Goal: Task Accomplishment & Management: Manage account settings

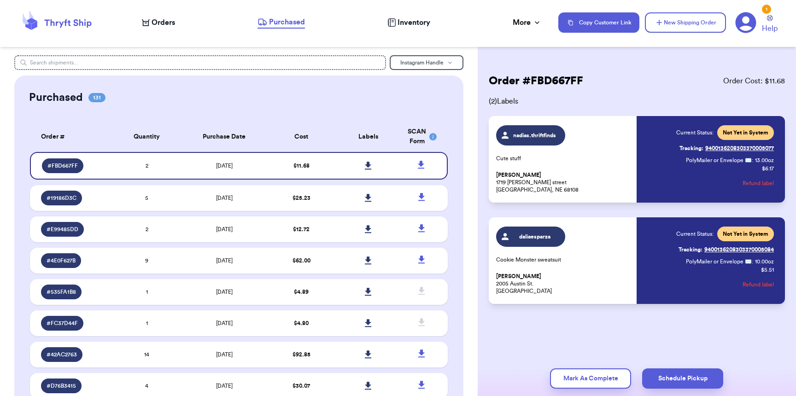
click at [159, 32] on nav "Orders Purchased Inventory More Stats Completed Orders Copy Customer Link New S…" at bounding box center [465, 22] width 664 height 30
click at [160, 30] on nav "Orders Purchased Inventory More Stats Completed Orders Copy Customer Link New S…" at bounding box center [465, 22] width 664 height 30
click at [160, 28] on span "Orders" at bounding box center [164, 22] width 24 height 11
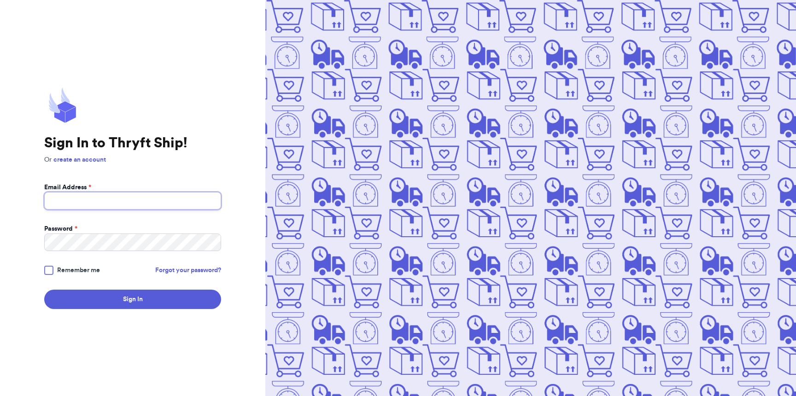
click at [153, 203] on input "Email Address *" at bounding box center [132, 201] width 177 height 18
type input "[EMAIL_ADDRESS][DOMAIN_NAME]"
click at [44, 290] on button "Sign In" at bounding box center [132, 299] width 177 height 19
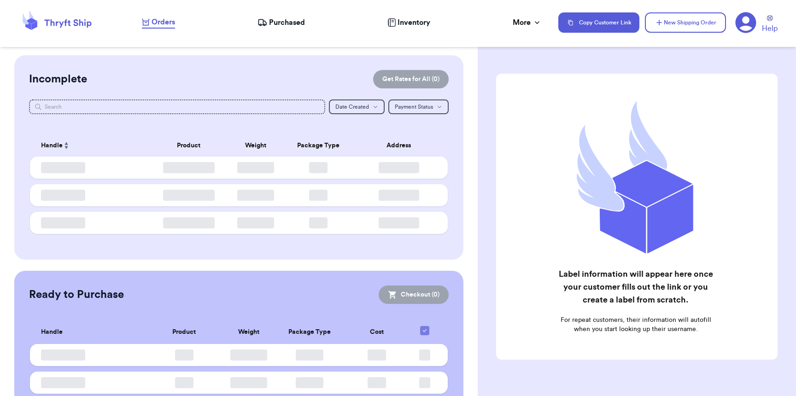
checkbox input "false"
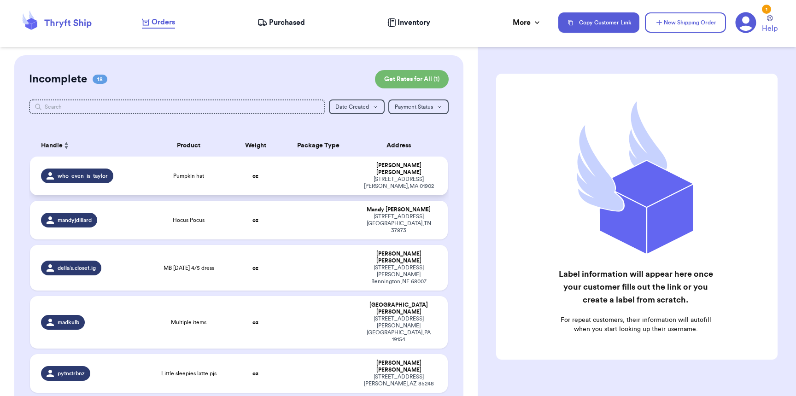
click at [134, 178] on td "who_even_is_taylor" at bounding box center [88, 176] width 117 height 39
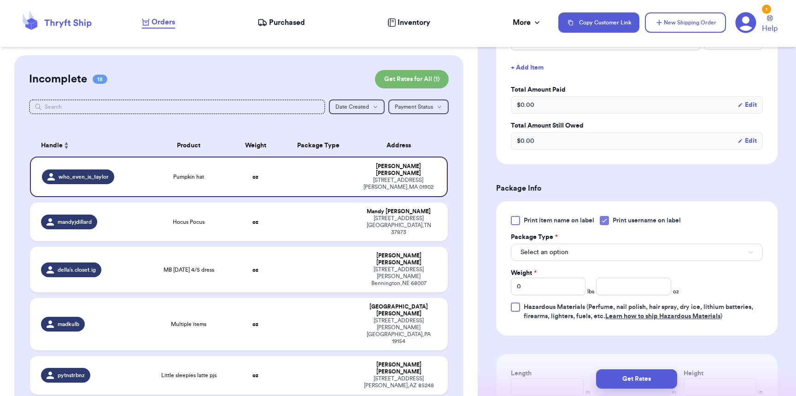
scroll to position [272, 0]
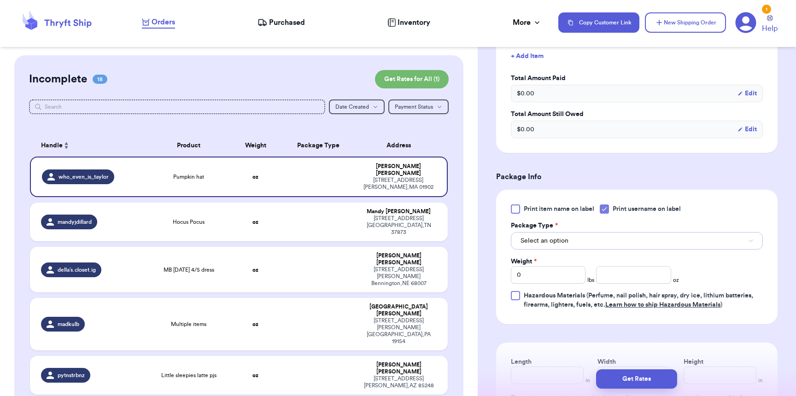
click at [572, 241] on button "Select an option" at bounding box center [637, 241] width 252 height 18
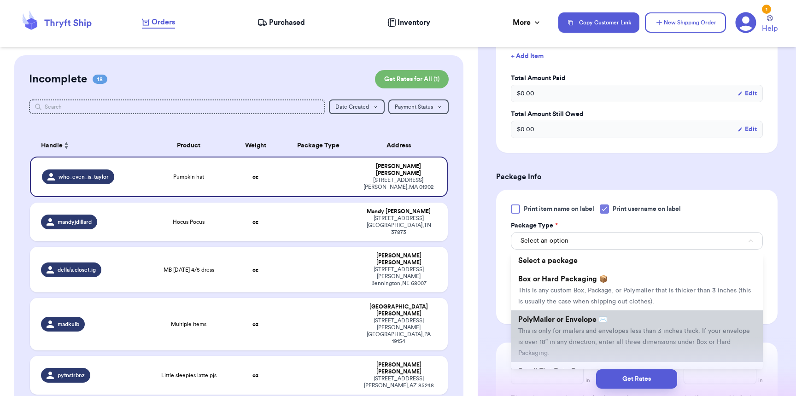
click at [562, 324] on span "PolyMailer or Envelope ✉️" at bounding box center [562, 319] width 89 height 7
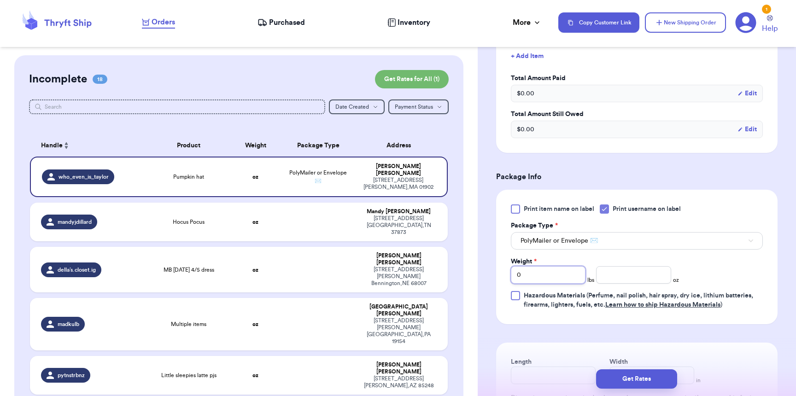
click at [555, 283] on input "0" at bounding box center [548, 275] width 75 height 18
type input "1"
type input "7"
type input "6"
click at [645, 381] on button "Get Rates" at bounding box center [636, 379] width 81 height 19
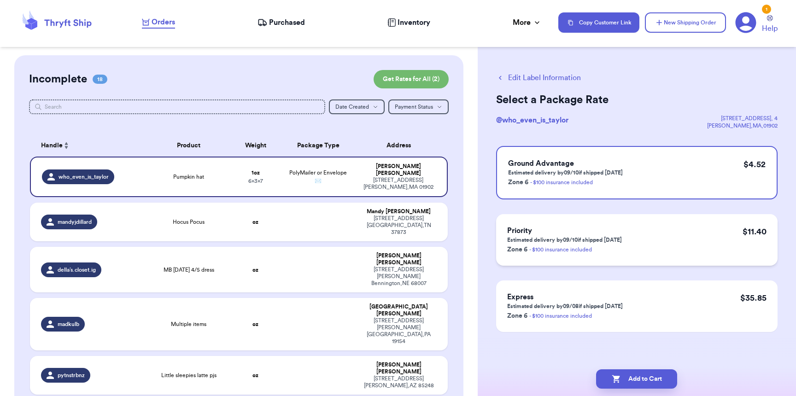
scroll to position [2, 0]
click at [153, 218] on div "Hocus Pocus" at bounding box center [189, 221] width 72 height 7
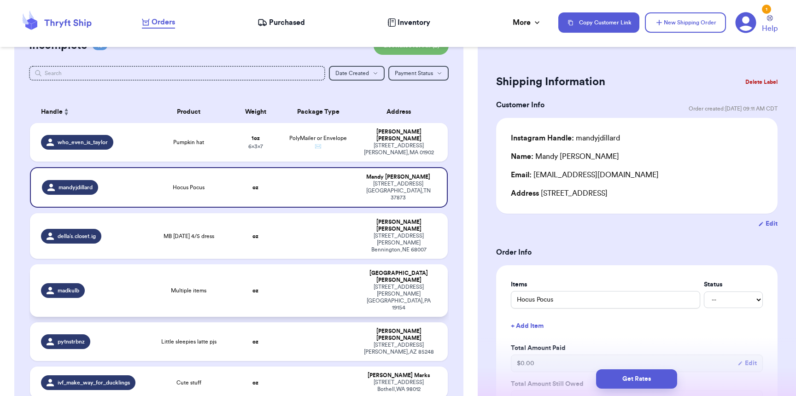
scroll to position [58, 0]
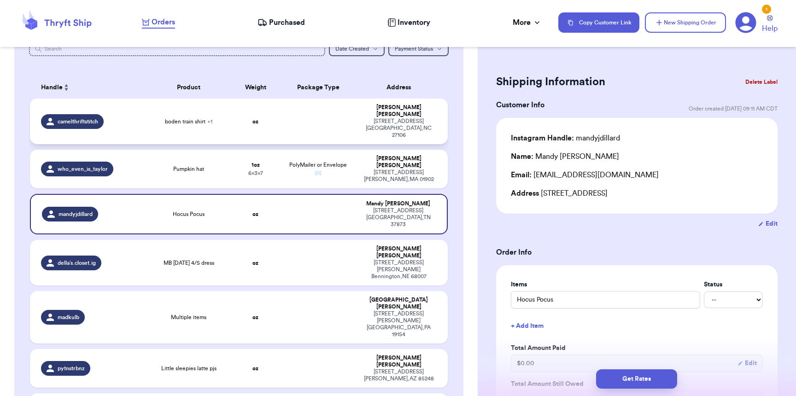
click at [132, 114] on div "camelthriftstitch" at bounding box center [91, 121] width 100 height 15
type input "boden train shirt"
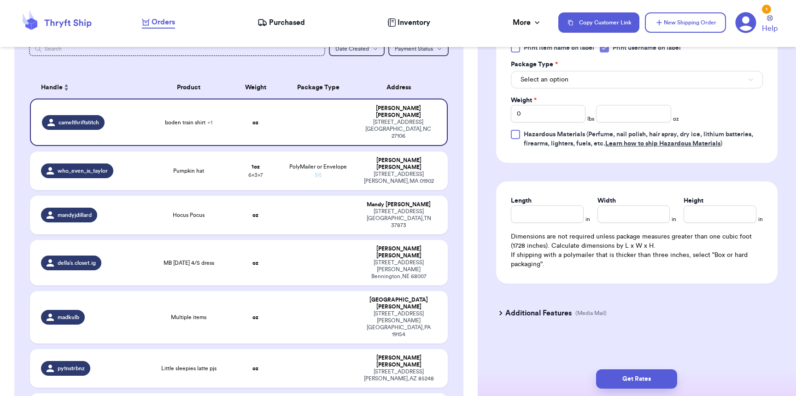
scroll to position [473, 0]
click at [552, 76] on span "Select an option" at bounding box center [545, 79] width 48 height 9
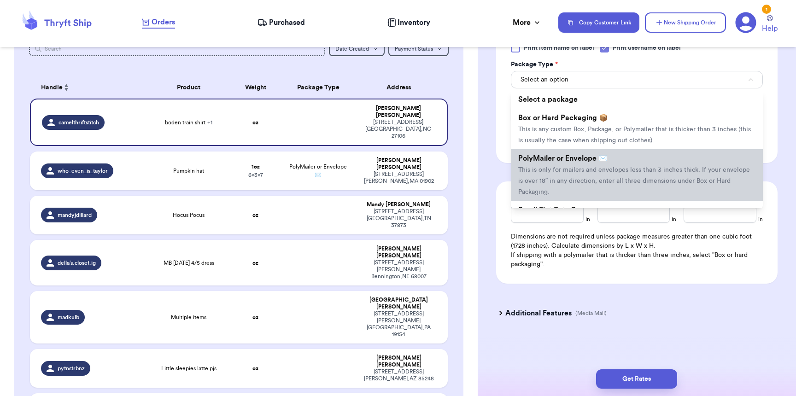
click at [545, 155] on span "PolyMailer or Envelope ✉️" at bounding box center [562, 158] width 89 height 7
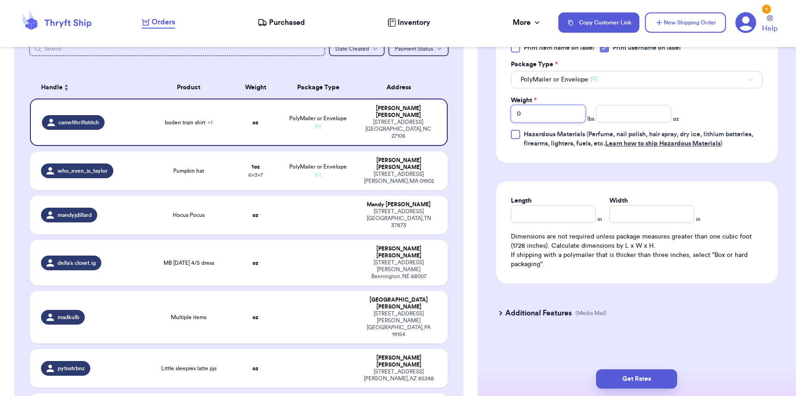
click at [561, 107] on input "0" at bounding box center [548, 114] width 75 height 18
drag, startPoint x: 658, startPoint y: 116, endPoint x: 655, endPoint y: 110, distance: 6.9
click at [658, 116] on div "Print item name on label Print username on label Package Type * PolyMailer or E…" at bounding box center [637, 95] width 252 height 105
click at [655, 110] on input "number" at bounding box center [633, 114] width 75 height 18
type input "8"
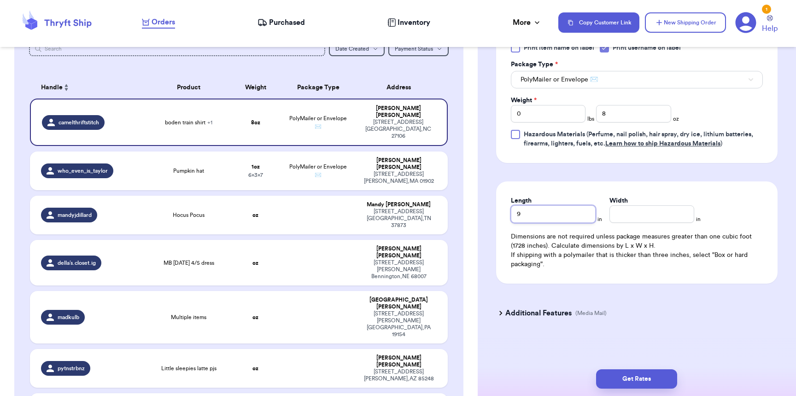
type input "9"
type input "7"
click at [622, 383] on button "Get Rates" at bounding box center [636, 379] width 81 height 19
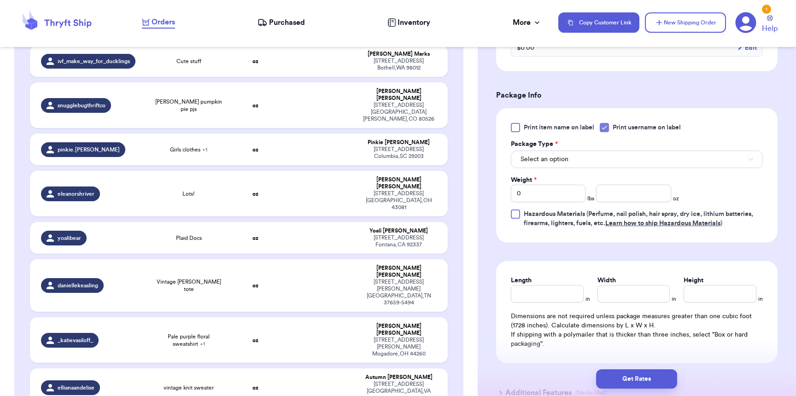
scroll to position [434, 0]
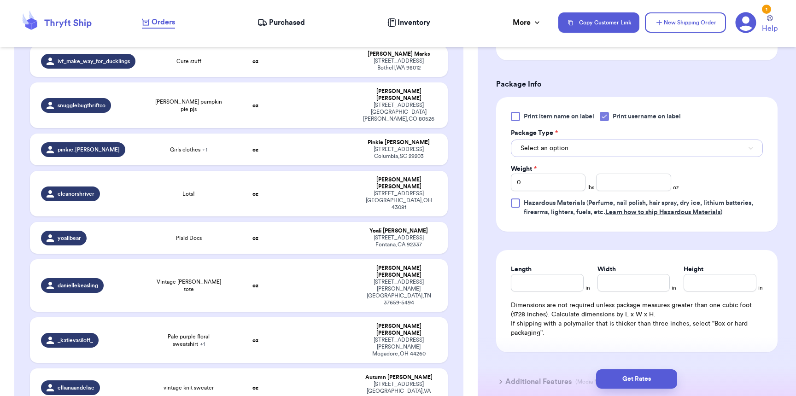
click at [556, 144] on span "Select an option" at bounding box center [545, 148] width 48 height 9
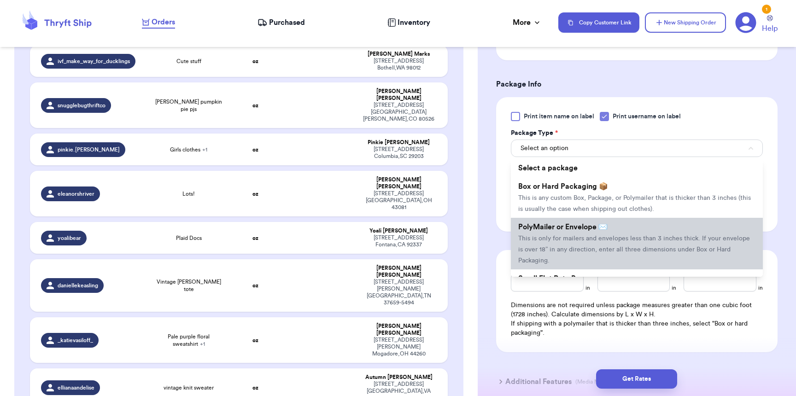
click at [554, 224] on span "PolyMailer or Envelope ✉️" at bounding box center [562, 227] width 89 height 7
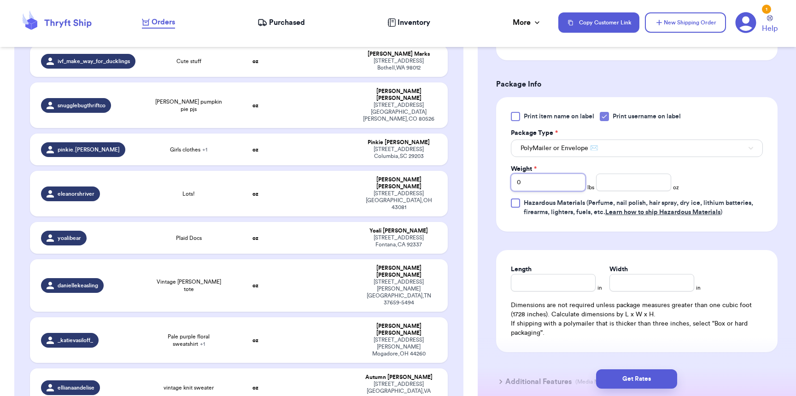
click at [545, 176] on input "0" at bounding box center [548, 183] width 75 height 18
type input "02"
type input "4"
type input "12"
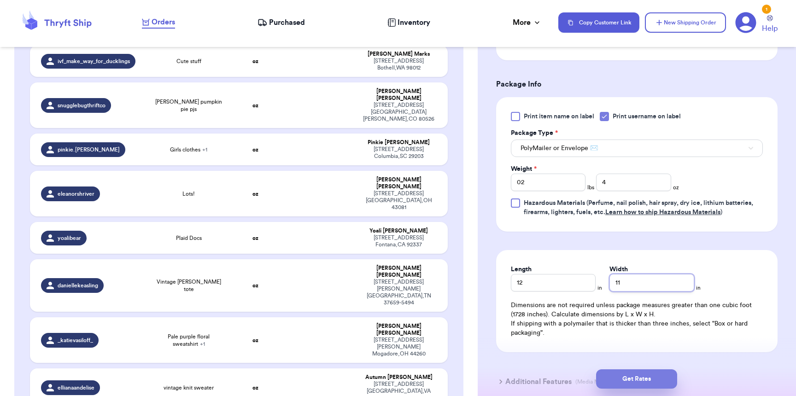
type input "11"
click at [649, 379] on button "Get Rates" at bounding box center [636, 379] width 81 height 19
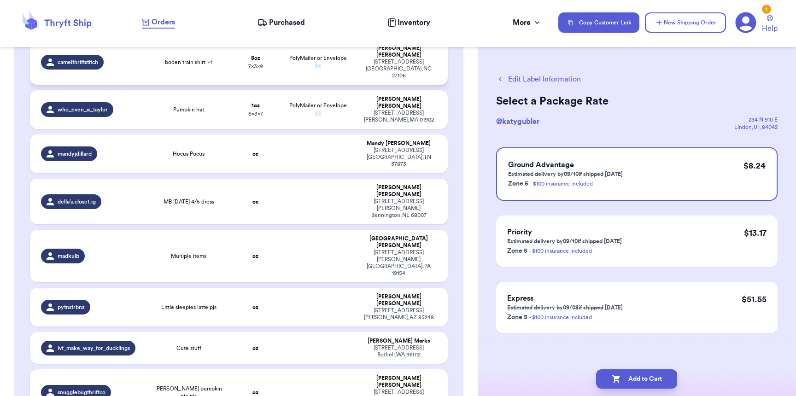
scroll to position [0, 0]
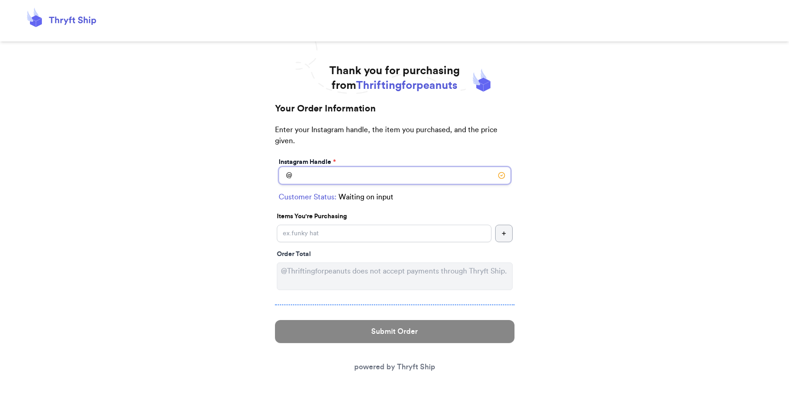
click at [399, 171] on input "Instagram Handle *" at bounding box center [395, 176] width 232 height 18
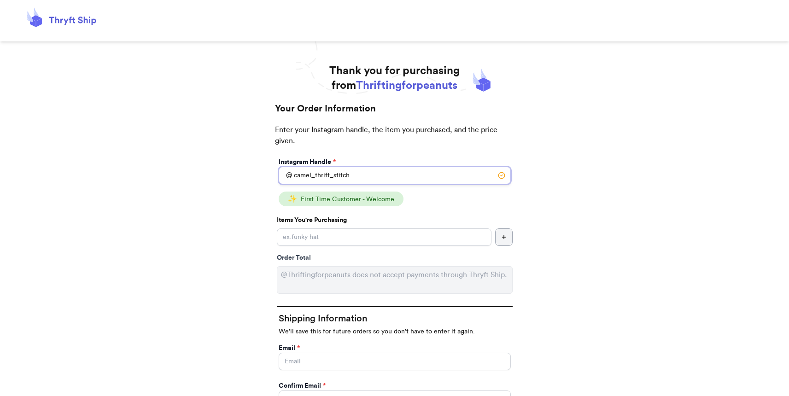
click at [333, 174] on input "camel_thrift_stitch" at bounding box center [395, 176] width 232 height 18
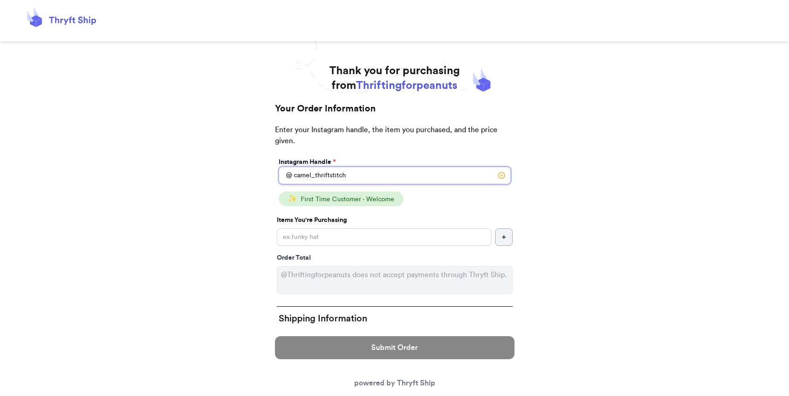
type input "camelthriftstitch"
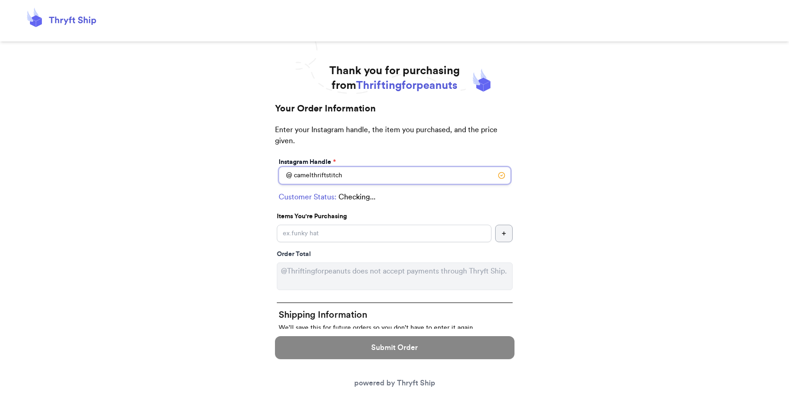
select select "NC"
type input "Winston-Salem"
type input "27106"
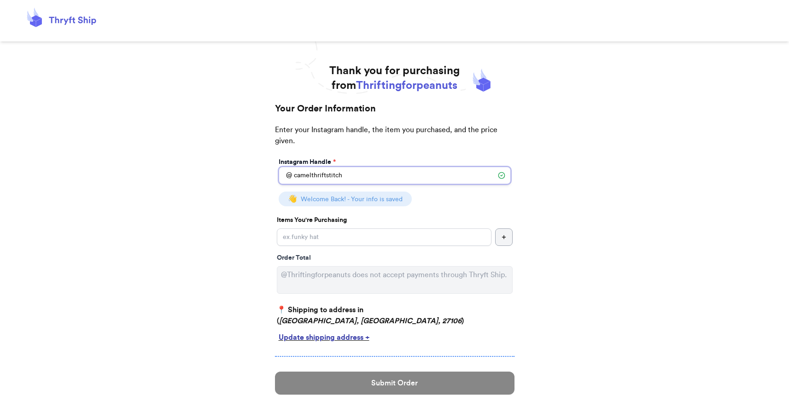
scroll to position [2, 0]
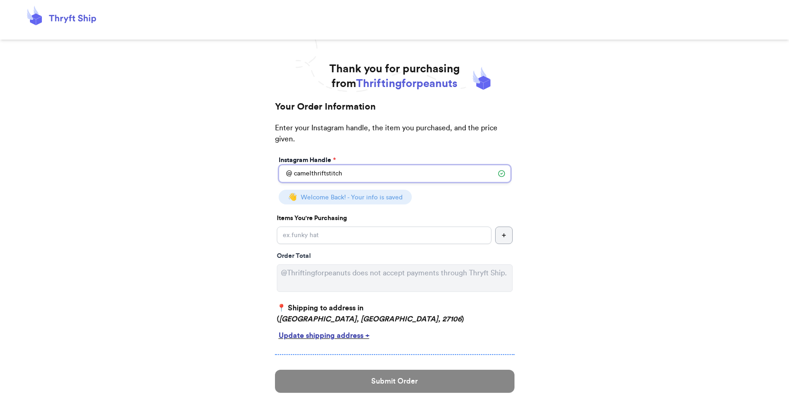
type input "camelthriftstitch"
click at [383, 234] on input "Instagram Handle *" at bounding box center [384, 236] width 215 height 18
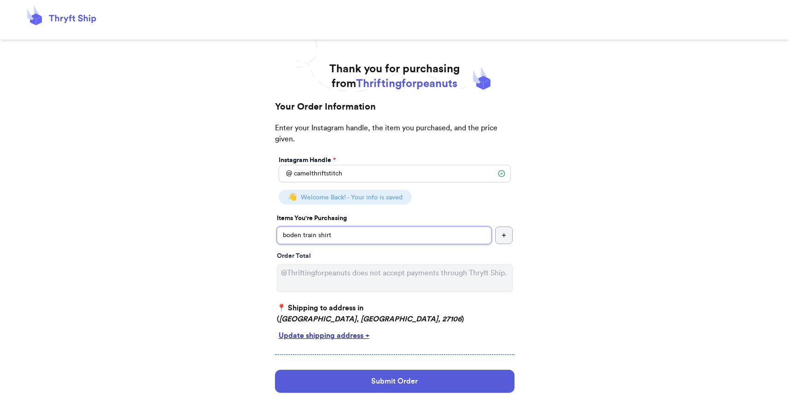
type input "boden train shirt"
click at [512, 238] on button "button" at bounding box center [504, 236] width 18 height 18
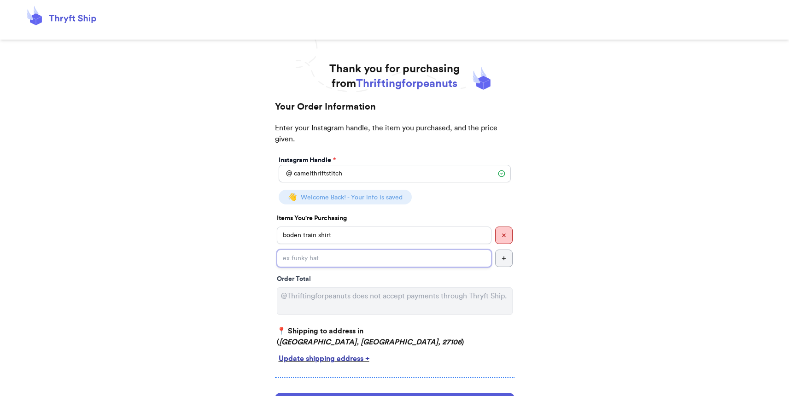
click at [443, 263] on input "Instagram Handle *" at bounding box center [384, 259] width 215 height 18
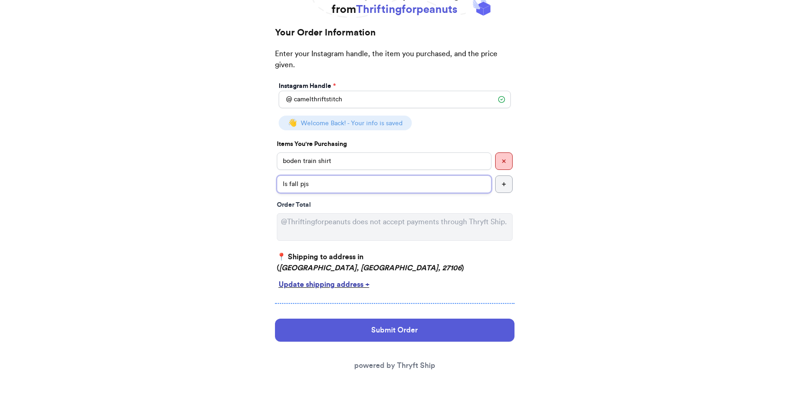
scroll to position [77, 0]
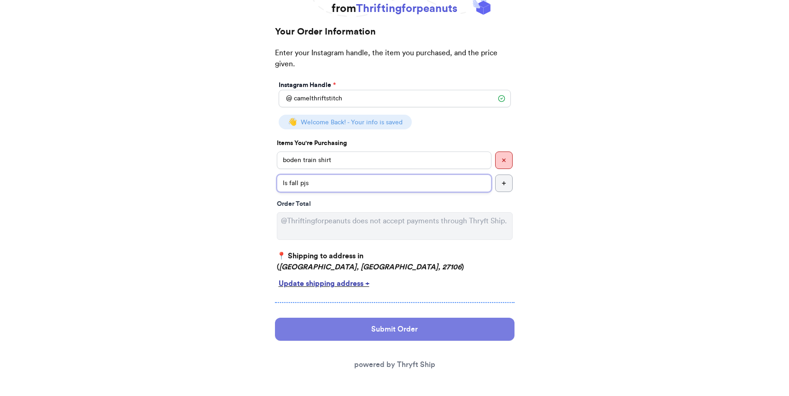
type input "ls fall pjs"
click at [383, 339] on button "Submit Order" at bounding box center [395, 329] width 240 height 23
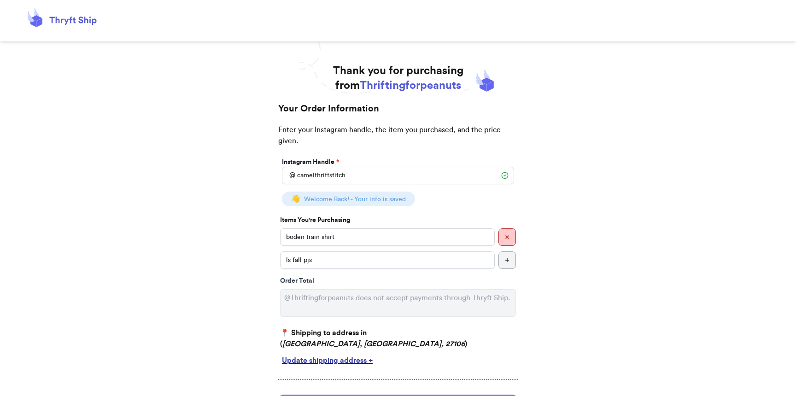
select select "NC"
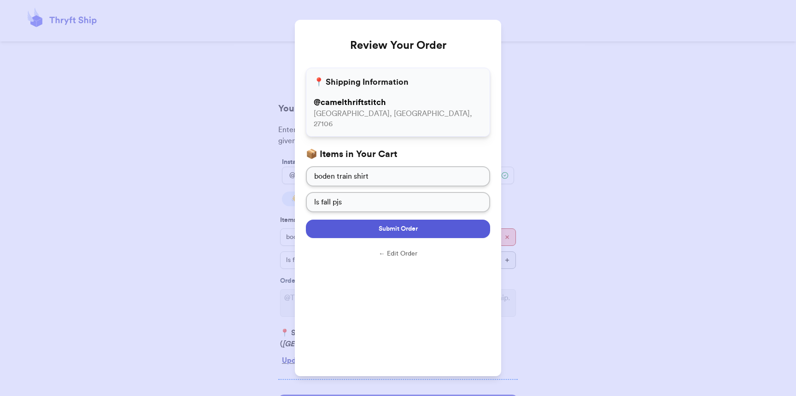
click at [392, 224] on span "Submit Order" at bounding box center [398, 228] width 39 height 9
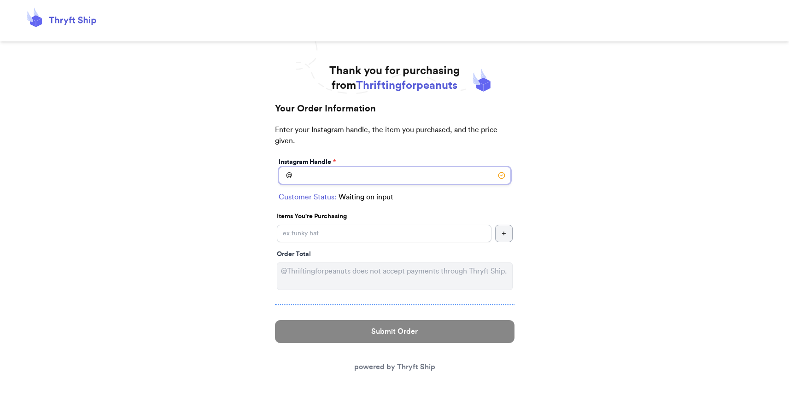
click at [342, 175] on input "Instagram Handle *" at bounding box center [395, 176] width 232 height 18
type input "nicoledenaeyer"
select select "NC"
type input "Durham"
type input "27703"
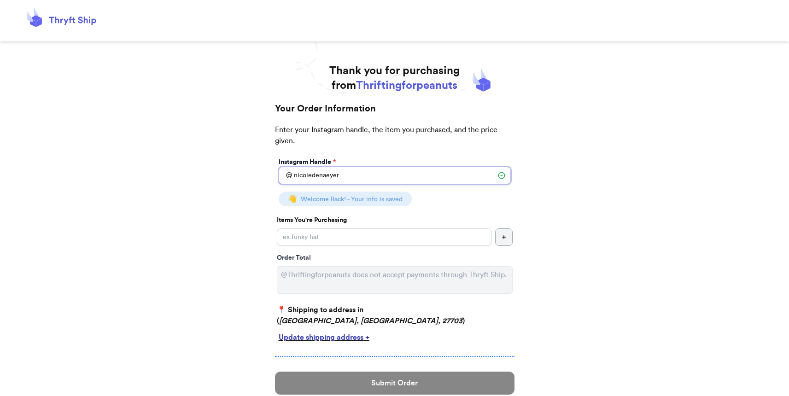
type input "nicoledenaeyer"
click at [346, 241] on input "Instagram Handle *" at bounding box center [384, 238] width 215 height 18
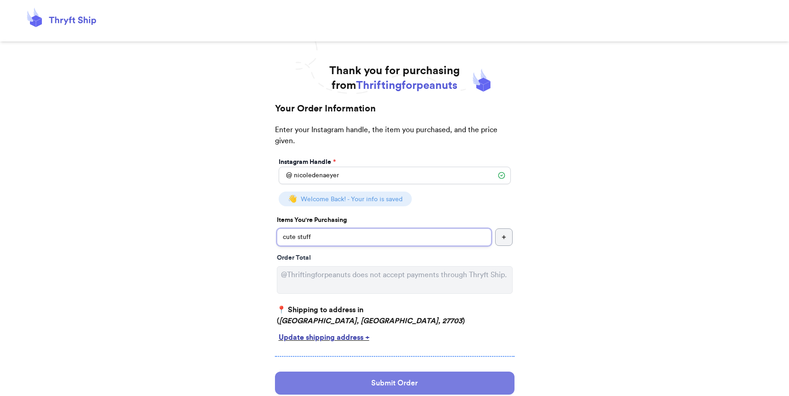
type input "cute stuff"
click at [411, 390] on button "Submit Order" at bounding box center [395, 383] width 240 height 23
select select "NC"
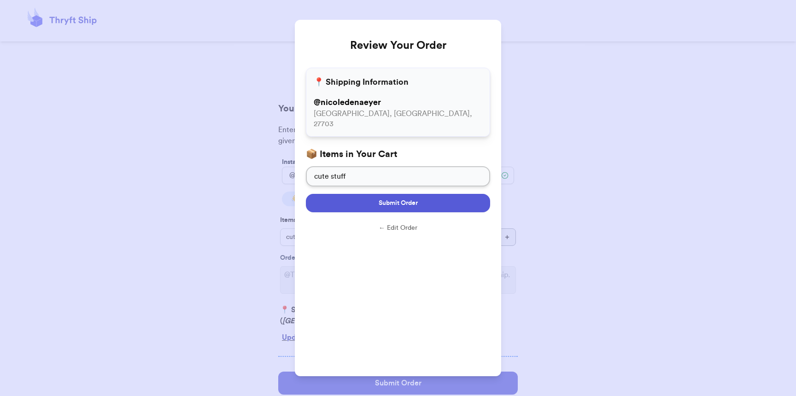
click at [410, 194] on button "Submit Order" at bounding box center [398, 203] width 184 height 18
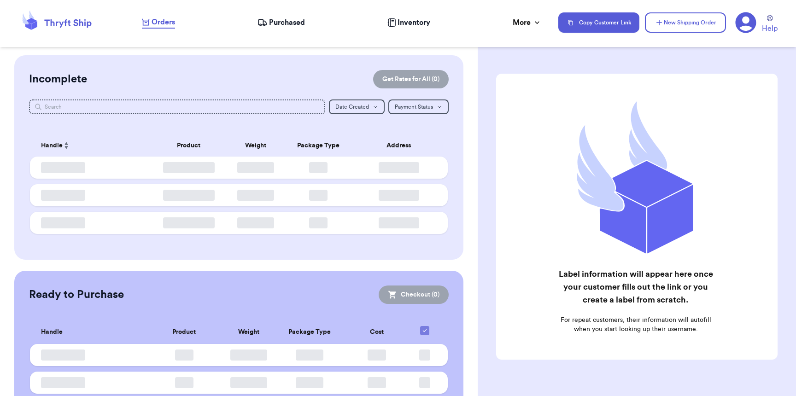
checkbox input "false"
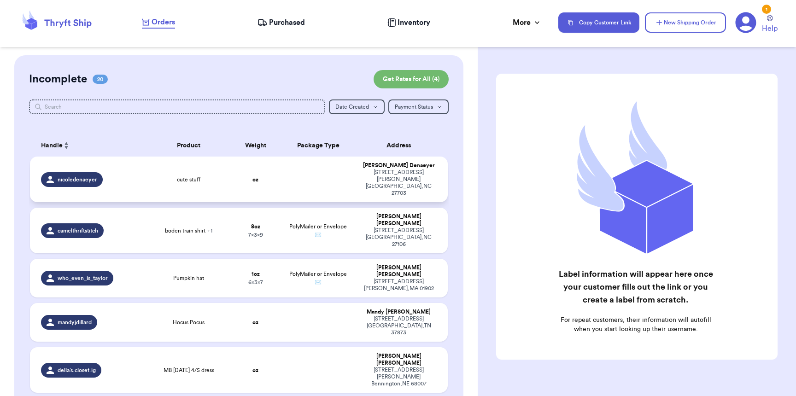
click at [63, 176] on span "nicoledenaeyer" at bounding box center [78, 179] width 40 height 7
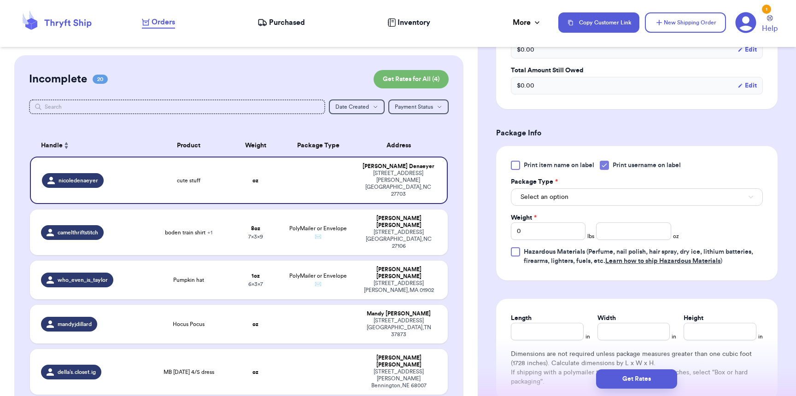
scroll to position [325, 0]
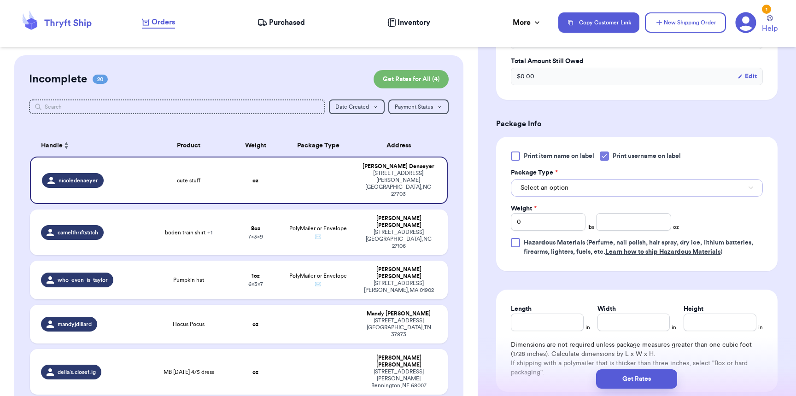
click at [541, 196] on button "Select an option" at bounding box center [637, 188] width 252 height 18
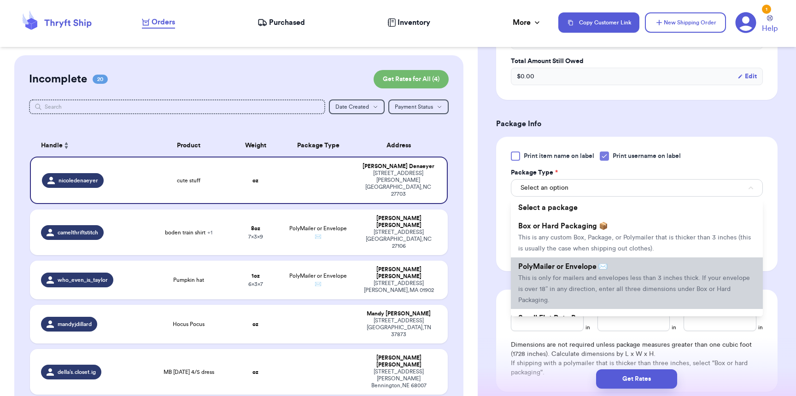
click at [549, 271] on span "PolyMailer or Envelope ✉️" at bounding box center [562, 266] width 89 height 7
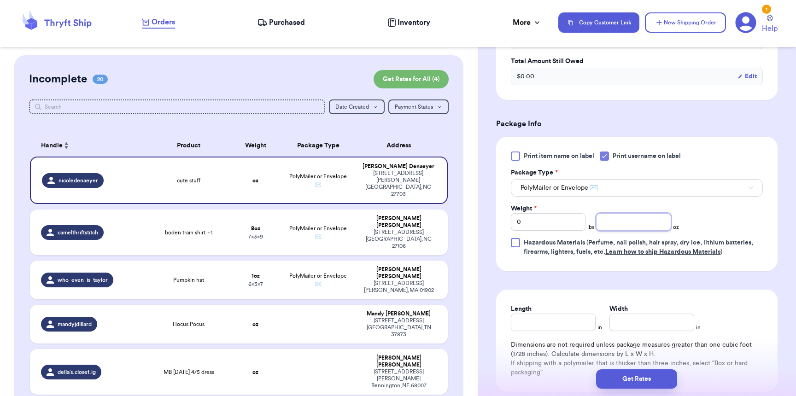
click at [605, 227] on input "number" at bounding box center [633, 222] width 75 height 18
type input "14"
type input "10"
type input "9"
click at [649, 389] on div "Get Rates" at bounding box center [637, 379] width 318 height 34
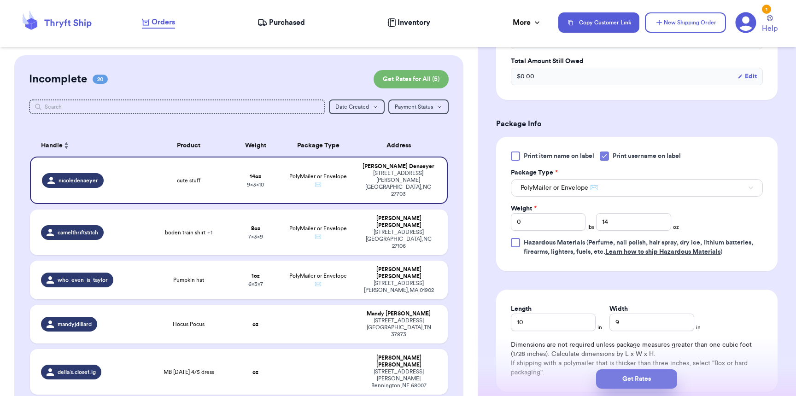
click at [653, 377] on button "Get Rates" at bounding box center [636, 379] width 81 height 19
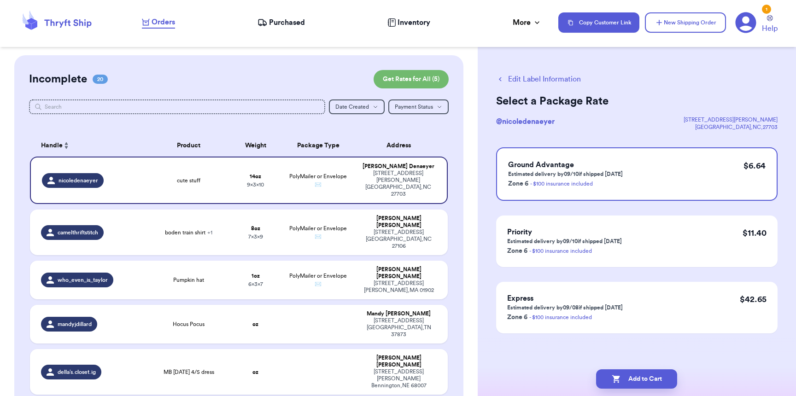
click at [653, 377] on button "Add to Cart" at bounding box center [636, 379] width 81 height 19
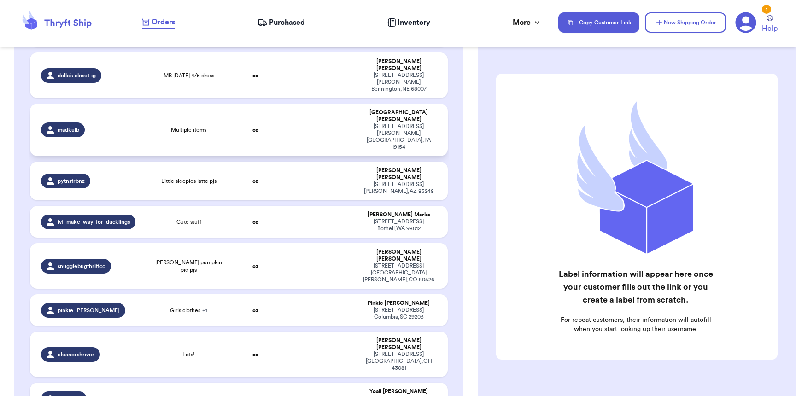
scroll to position [249, 0]
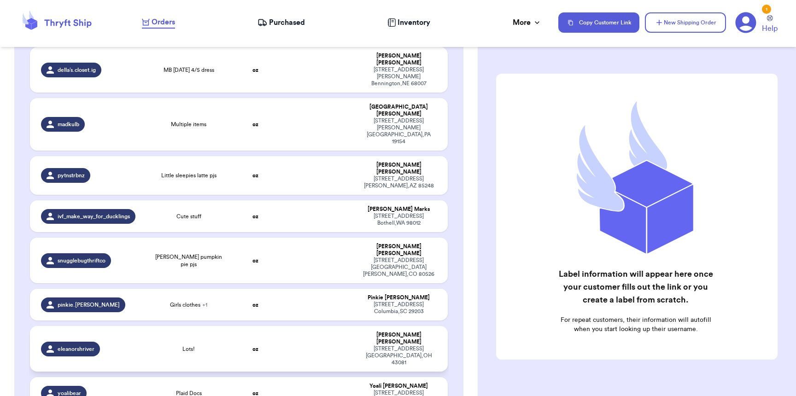
click at [142, 326] on td "eleanorshriver" at bounding box center [88, 349] width 117 height 46
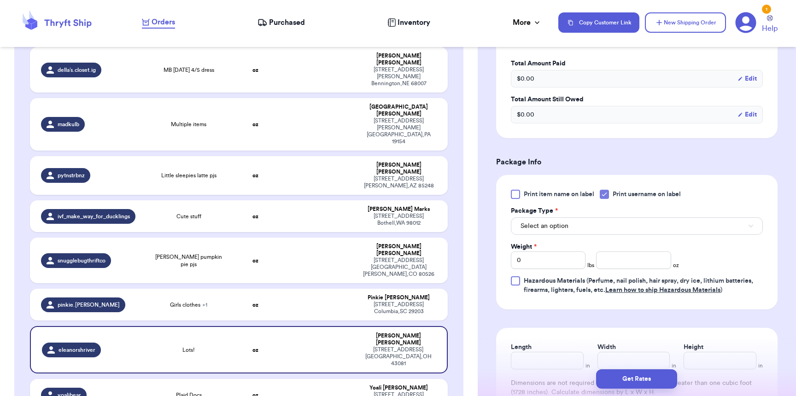
scroll to position [308, 0]
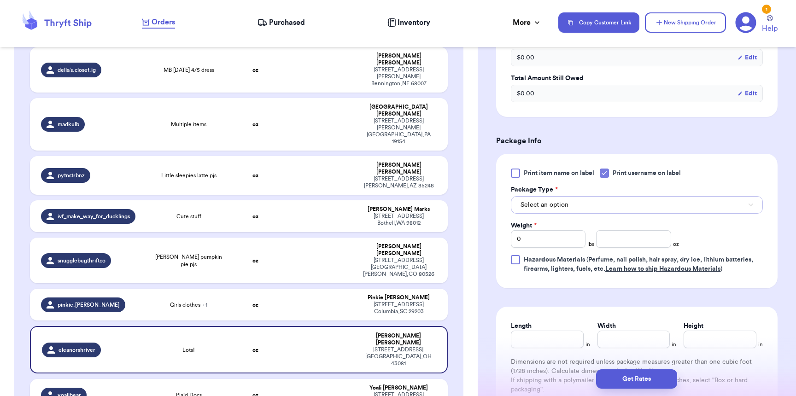
click at [567, 213] on button "Select an option" at bounding box center [637, 205] width 252 height 18
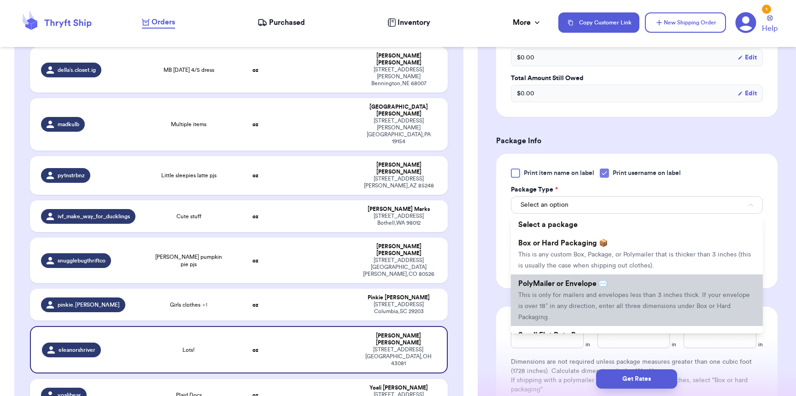
click at [564, 288] on span "PolyMailer or Envelope ✉️" at bounding box center [562, 283] width 89 height 7
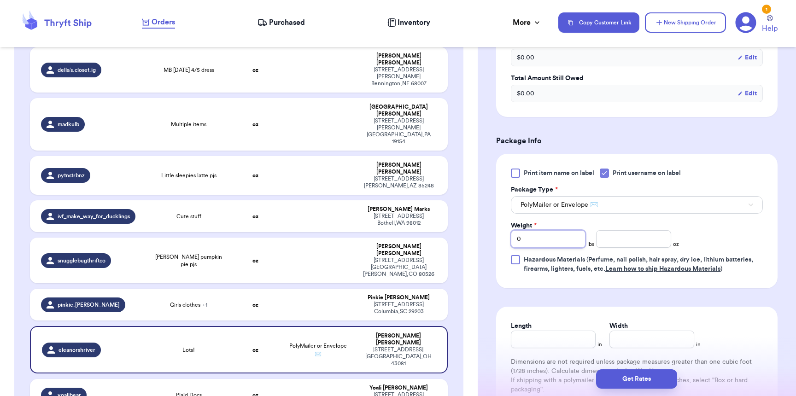
click at [550, 247] on input "0" at bounding box center [548, 239] width 75 height 18
type input "01"
type input "6"
type input "13"
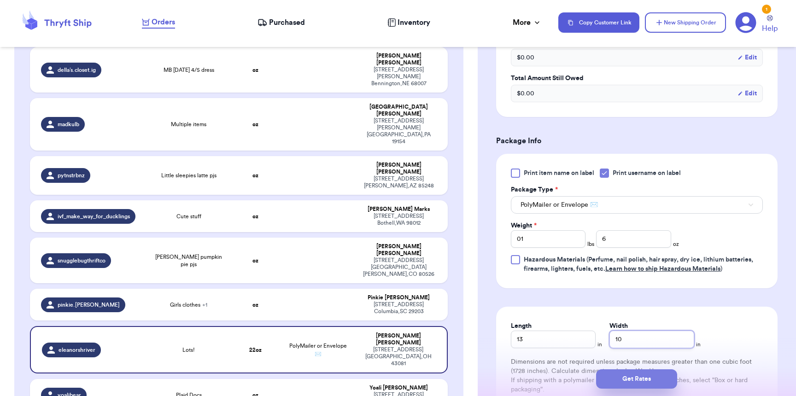
type input "10"
click at [656, 378] on button "Get Rates" at bounding box center [636, 379] width 81 height 19
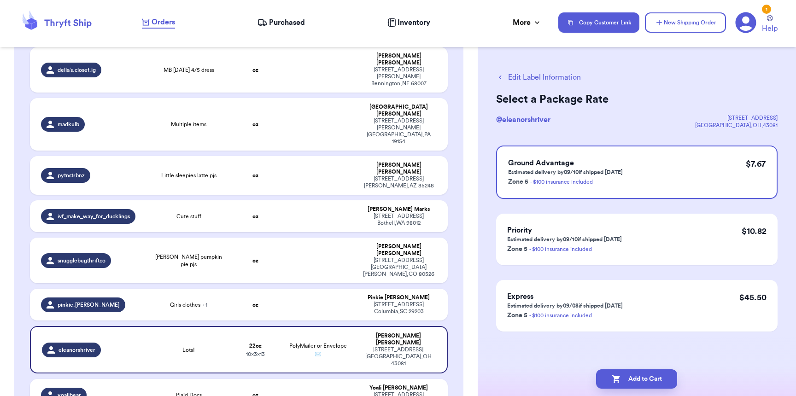
scroll to position [0, 0]
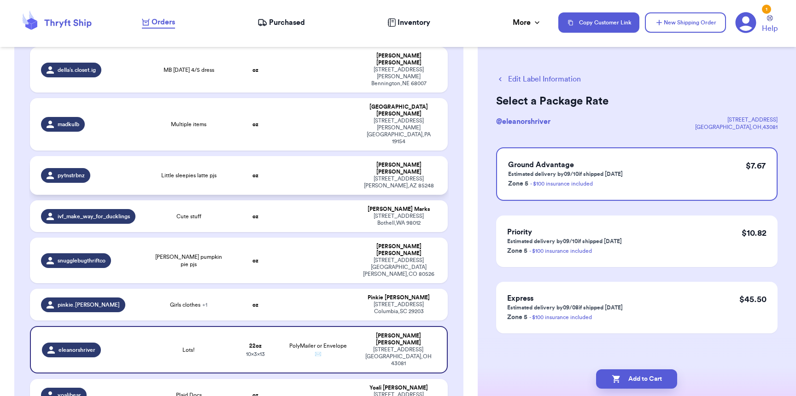
click at [241, 156] on td "oz" at bounding box center [255, 175] width 50 height 39
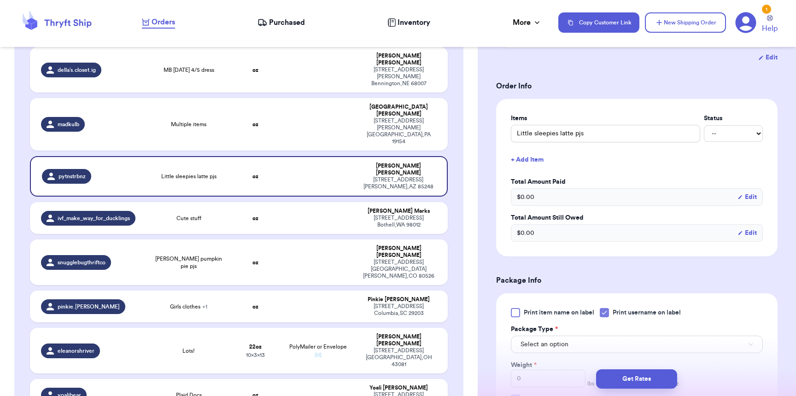
scroll to position [241, 0]
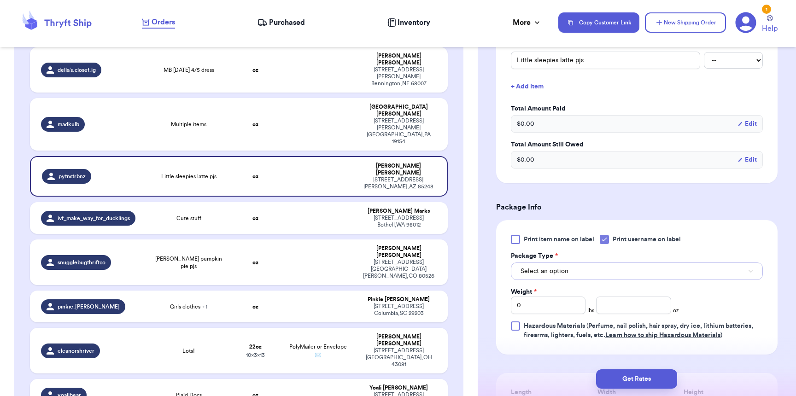
click at [587, 269] on button "Select an option" at bounding box center [637, 272] width 252 height 18
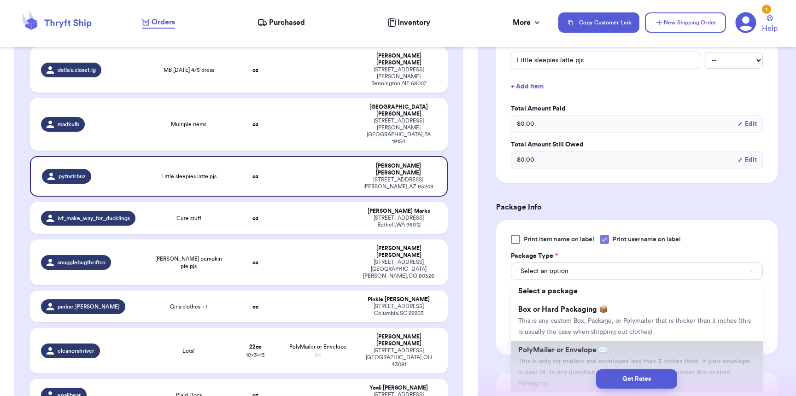
click at [575, 352] on span "PolyMailer or Envelope ✉️" at bounding box center [562, 350] width 89 height 7
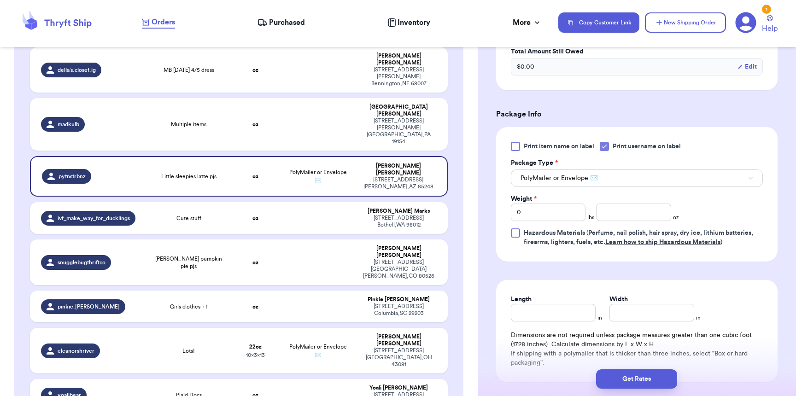
scroll to position [341, 0]
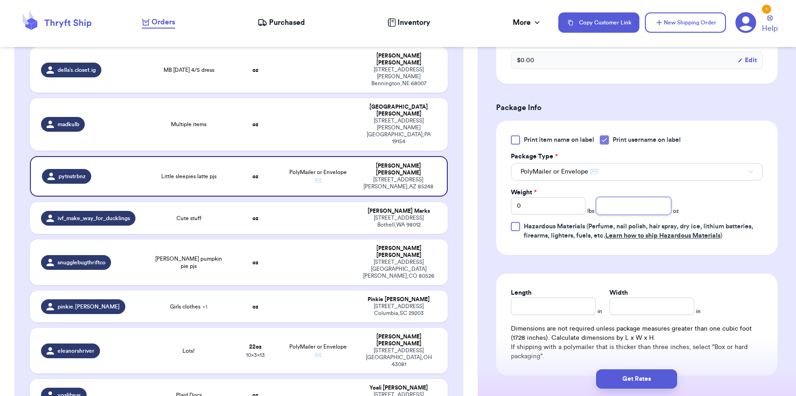
click at [656, 209] on input "number" at bounding box center [633, 206] width 75 height 18
type input "4"
type input "8"
type input "6"
click at [666, 377] on button "Get Rates" at bounding box center [636, 379] width 81 height 19
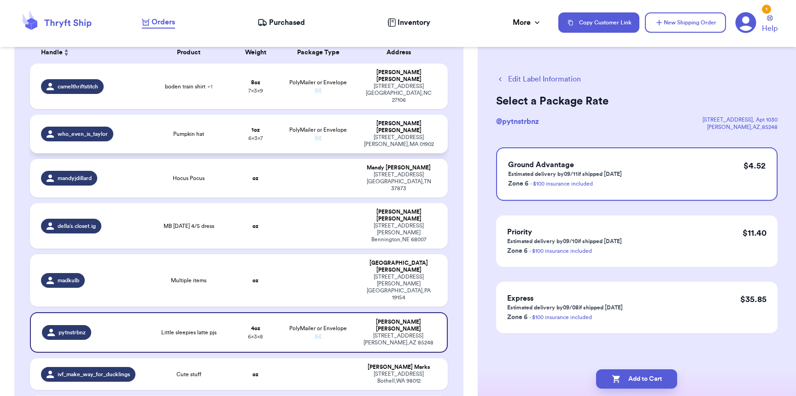
scroll to position [82, 0]
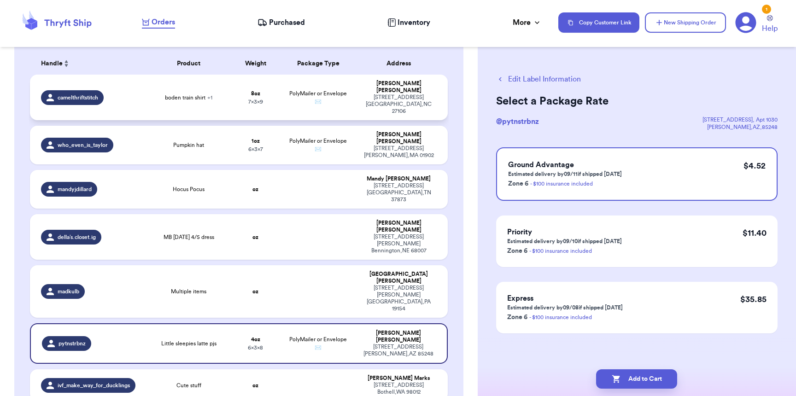
click at [336, 98] on td "PolyMailer or Envelope ✉️" at bounding box center [318, 98] width 75 height 46
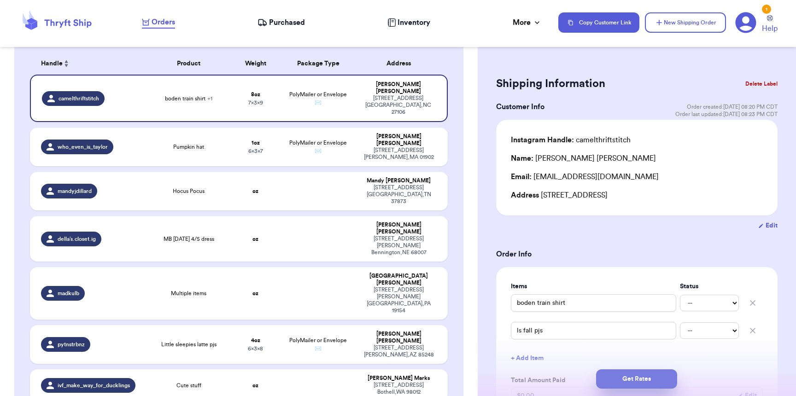
click at [635, 377] on button "Get Rates" at bounding box center [636, 379] width 81 height 19
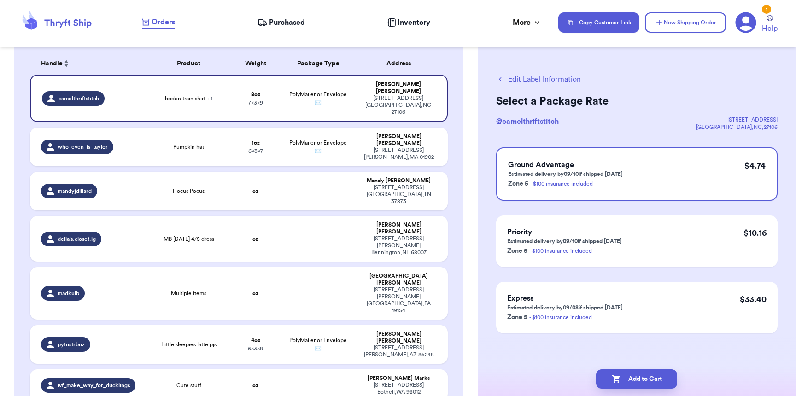
click at [635, 377] on button "Add to Cart" at bounding box center [636, 379] width 81 height 19
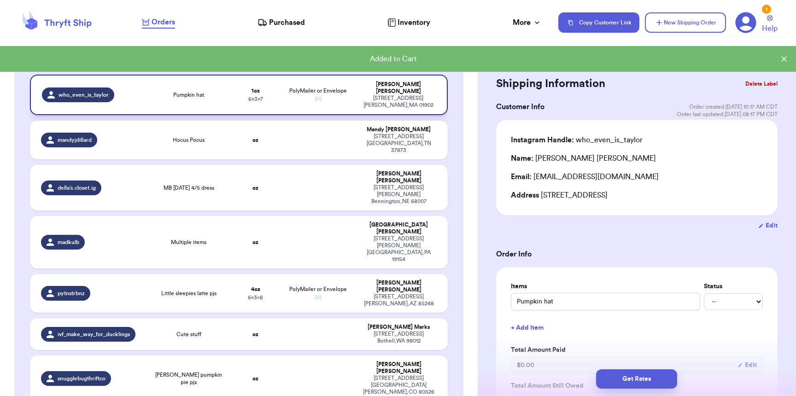
click at [343, 94] on td "PolyMailer or Envelope ✉️" at bounding box center [318, 95] width 75 height 41
click at [644, 386] on button "Get Rates" at bounding box center [636, 379] width 81 height 19
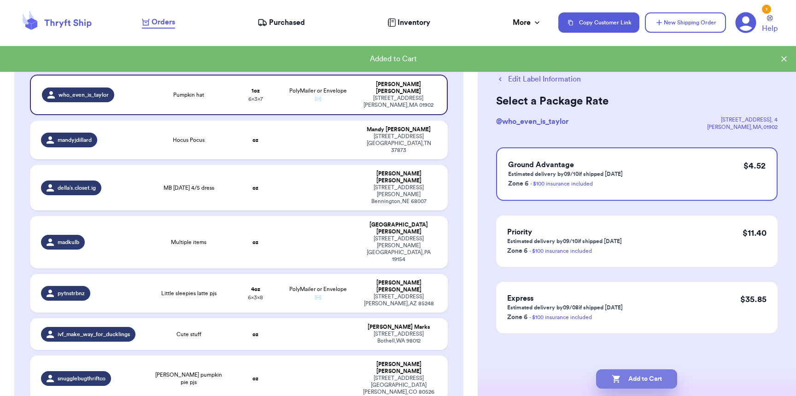
click at [644, 384] on button "Add to Cart" at bounding box center [636, 379] width 81 height 19
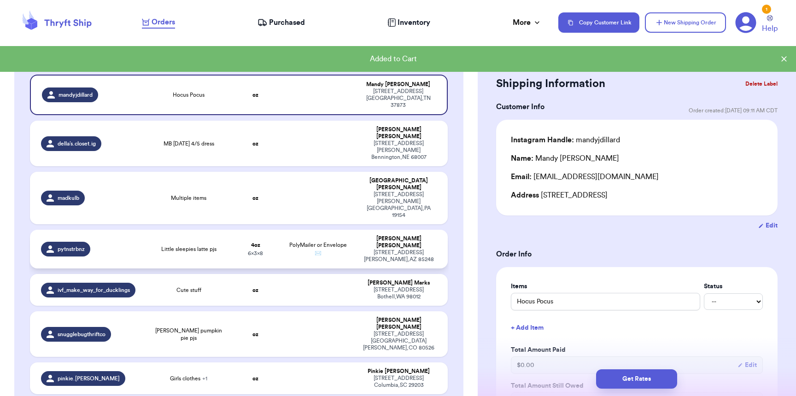
click at [295, 230] on td "PolyMailer or Envelope ✉️" at bounding box center [318, 249] width 75 height 39
type input "Little sleepies latte pjs"
type input "4"
type input "8"
type input "6"
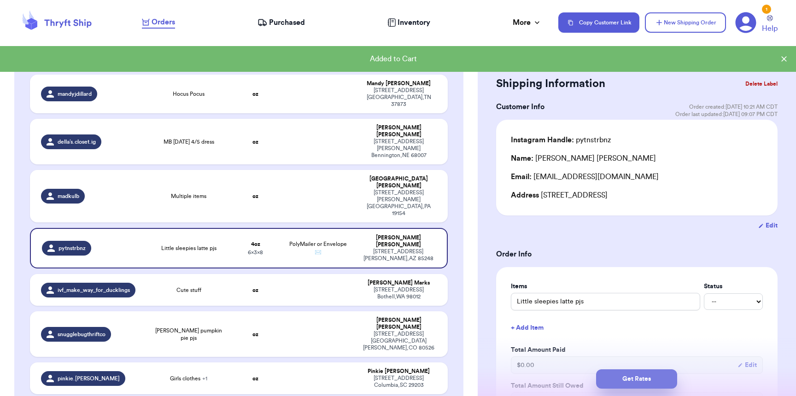
click at [635, 385] on button "Get Rates" at bounding box center [636, 379] width 81 height 19
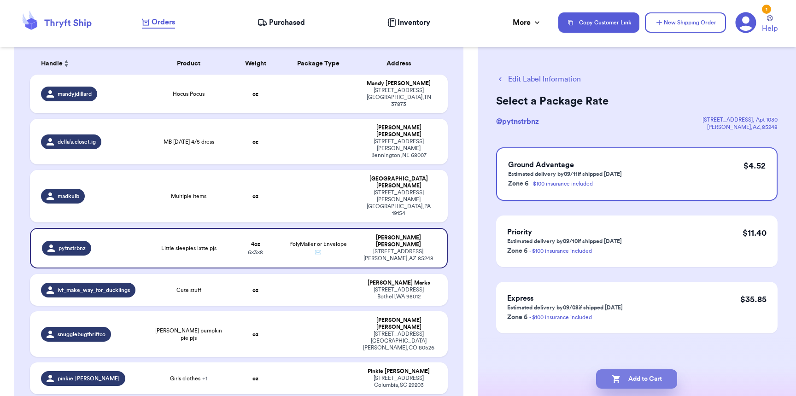
click at [637, 383] on button "Add to Cart" at bounding box center [636, 379] width 81 height 19
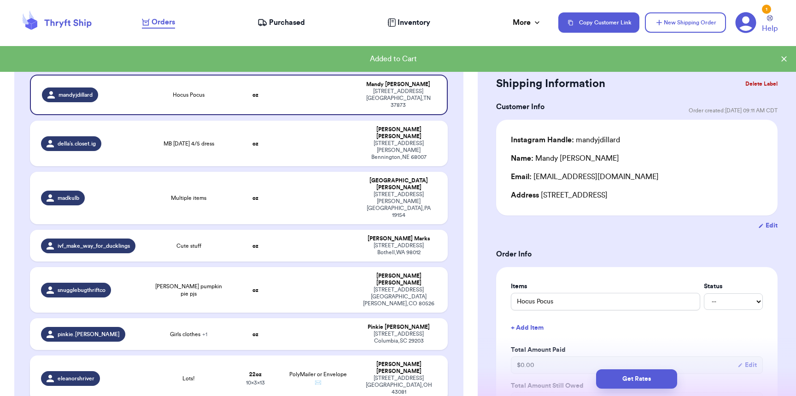
click at [334, 356] on td "PolyMailer or Envelope ✉️" at bounding box center [318, 379] width 75 height 46
type input "Lots!"
type input "1"
type input "6"
type input "13"
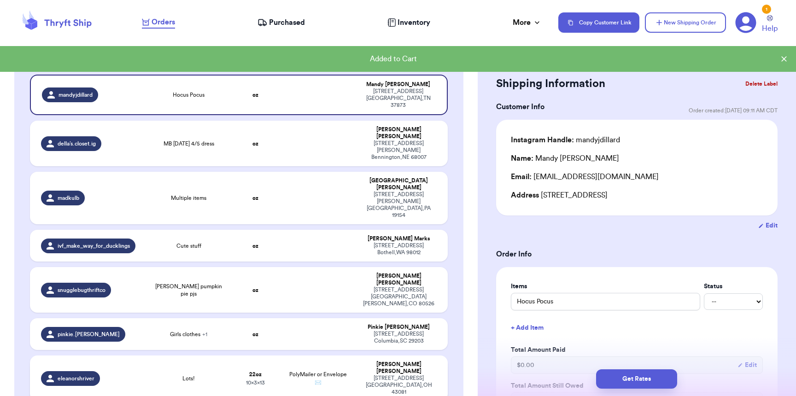
type input "10"
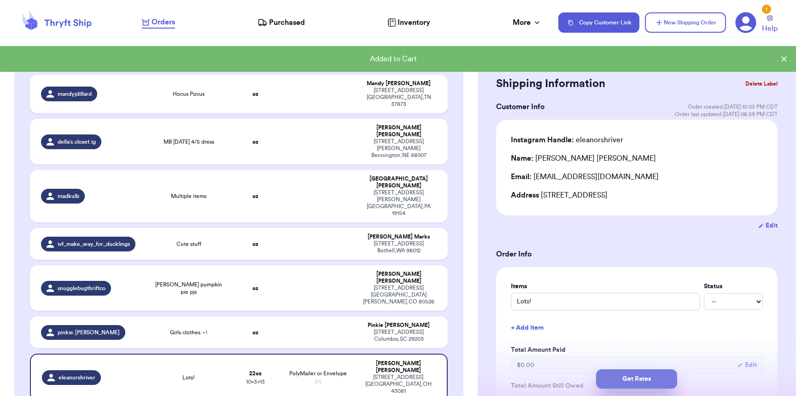
click at [629, 376] on button "Get Rates" at bounding box center [636, 379] width 81 height 19
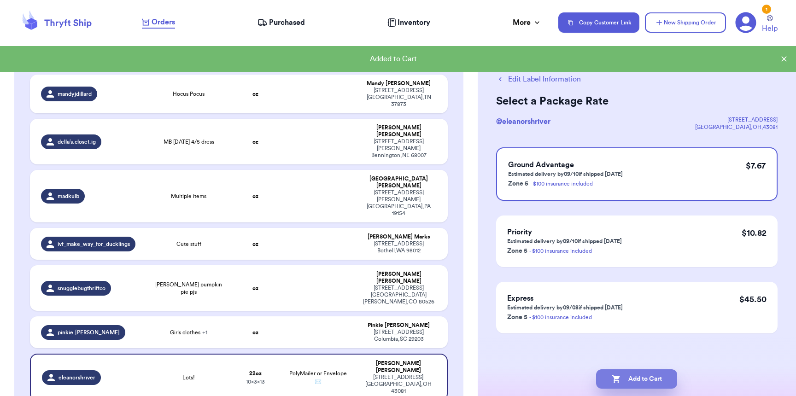
click at [629, 377] on button "Add to Cart" at bounding box center [636, 379] width 81 height 19
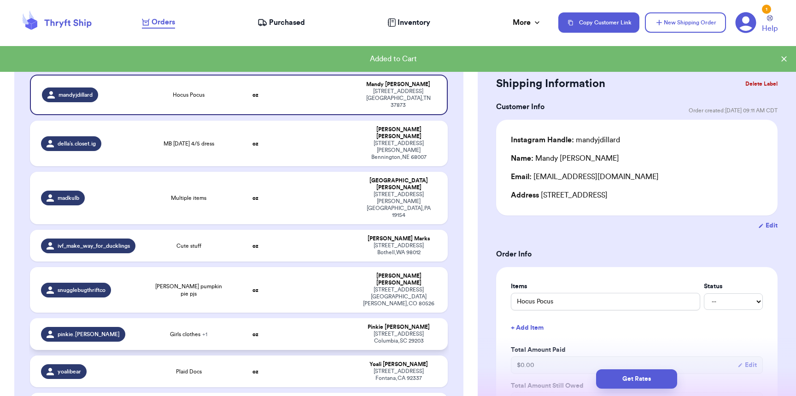
scroll to position [335, 0]
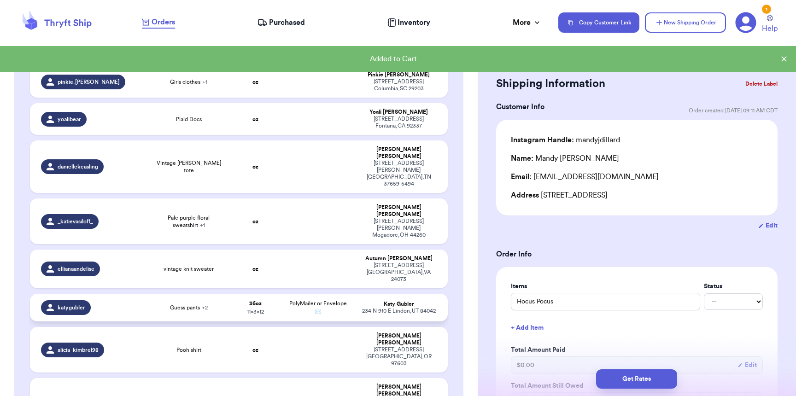
click at [328, 301] on span "PolyMailer or Envelope ✉️" at bounding box center [318, 308] width 58 height 14
type input "Guess pants"
type input "2"
type input "4"
type input "12"
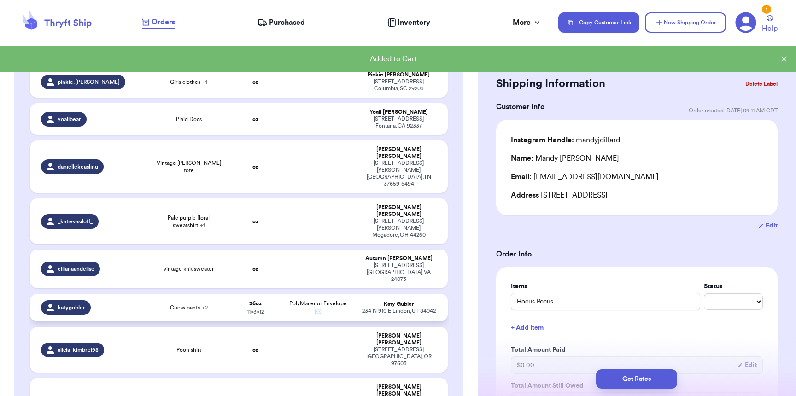
type input "11"
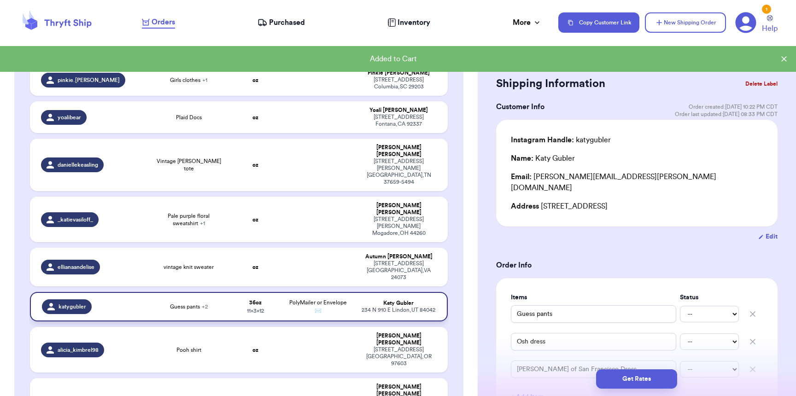
scroll to position [333, 0]
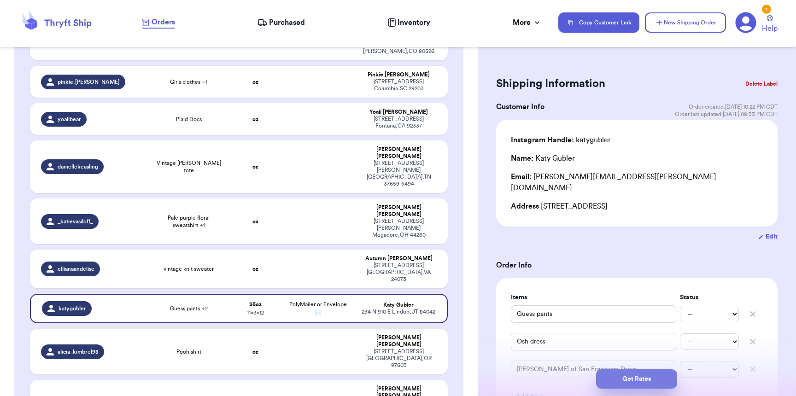
click at [636, 379] on button "Get Rates" at bounding box center [636, 379] width 81 height 19
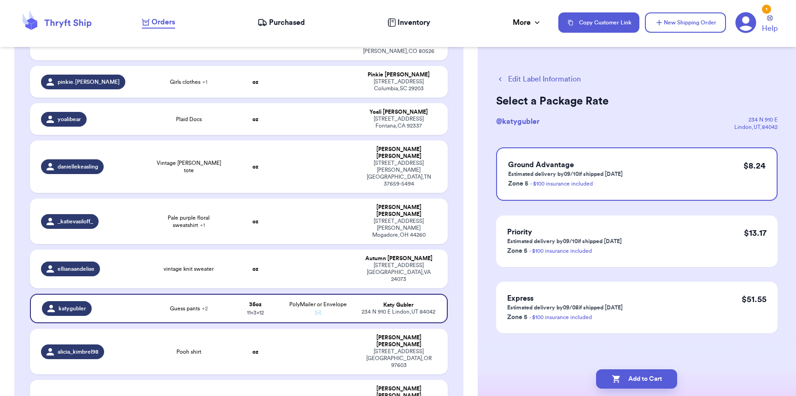
click at [636, 379] on button "Add to Cart" at bounding box center [636, 379] width 81 height 19
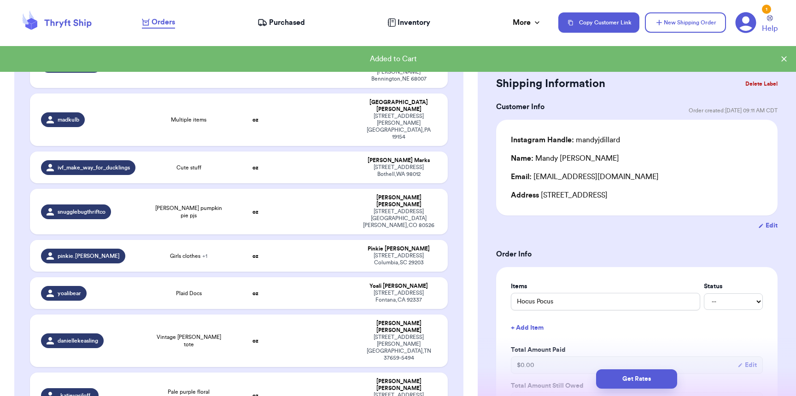
scroll to position [0, 0]
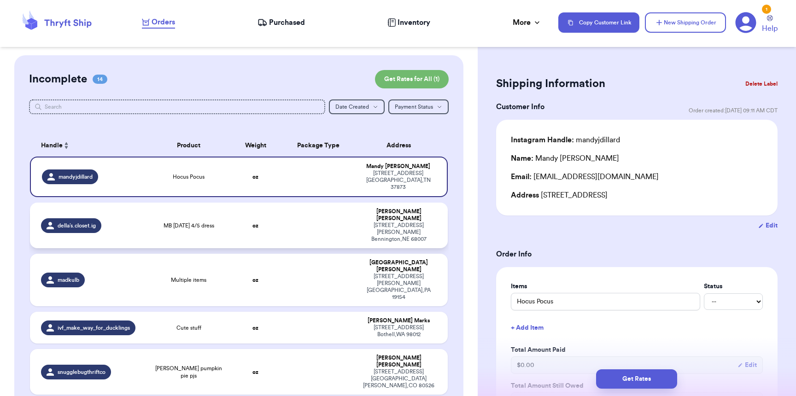
click at [328, 222] on td at bounding box center [318, 226] width 75 height 46
type input "MB halloween 4/5 dress"
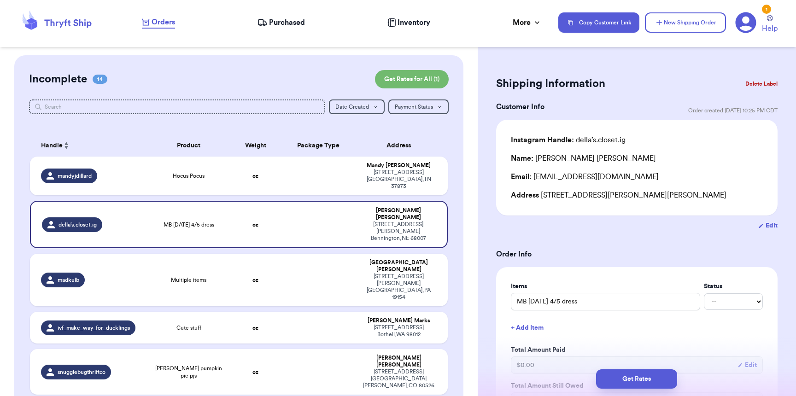
click at [592, 279] on div "Items Status MB halloween 4/5 dress -- Paid Owes + Add Item Total Amount Paid $…" at bounding box center [637, 346] width 282 height 158
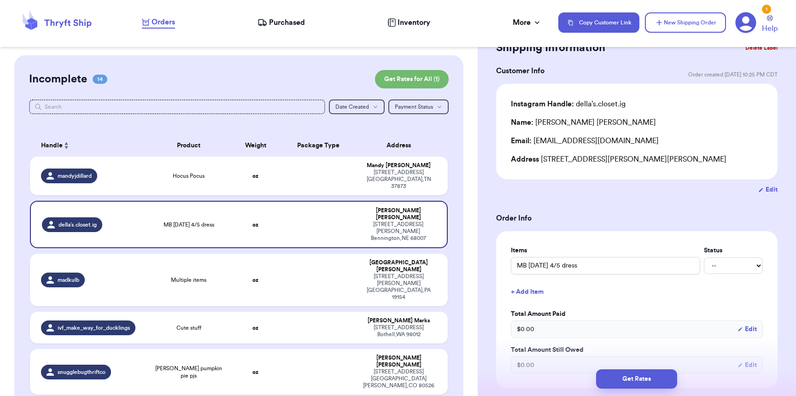
scroll to position [236, 0]
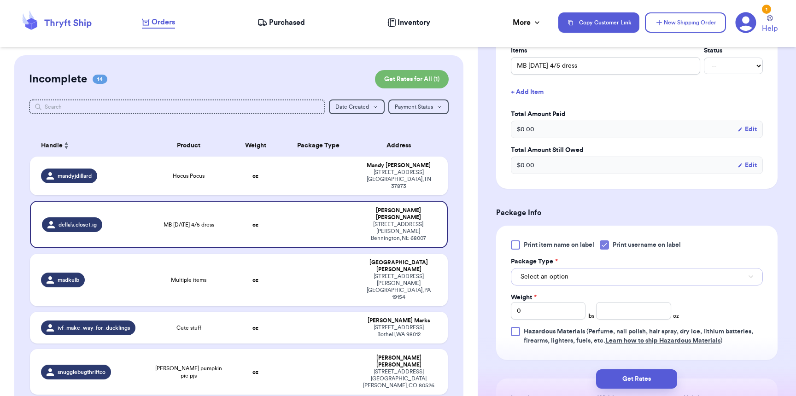
click at [593, 280] on button "Select an option" at bounding box center [637, 277] width 252 height 18
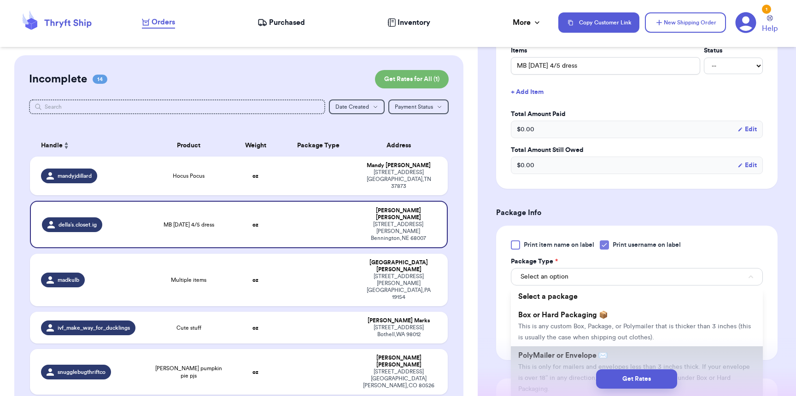
click at [575, 359] on span "PolyMailer or Envelope ✉️" at bounding box center [562, 355] width 89 height 7
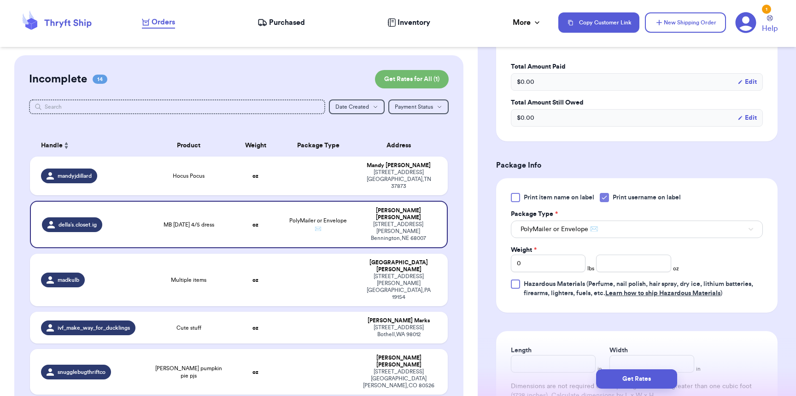
scroll to position [353, 0]
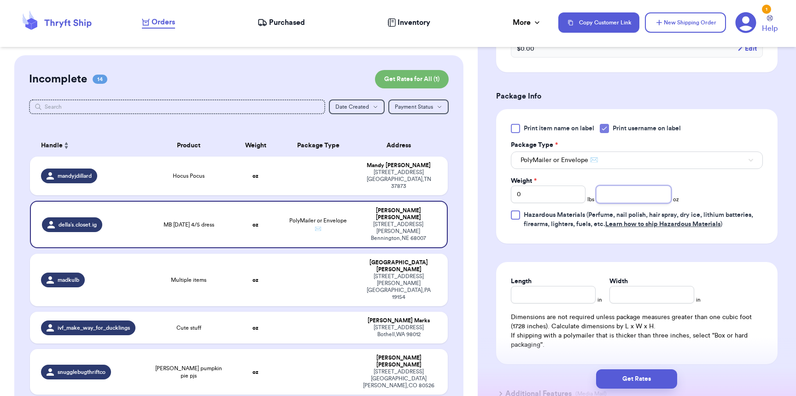
click at [647, 200] on input "number" at bounding box center [633, 195] width 75 height 18
type input "5"
type input "9"
type input "7"
click at [668, 377] on button "Get Rates" at bounding box center [636, 379] width 81 height 19
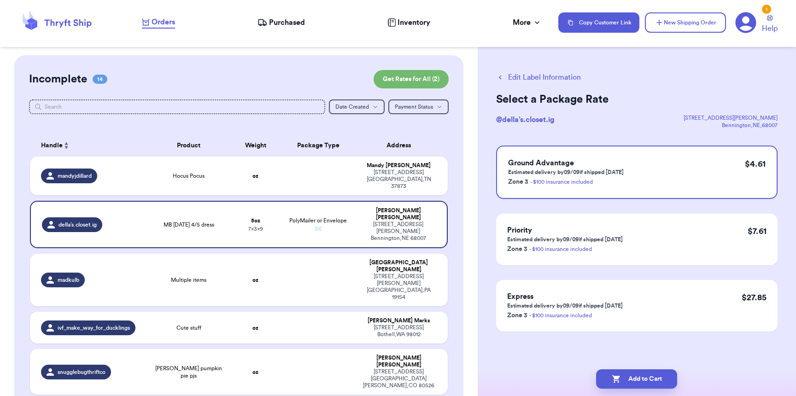
scroll to position [0, 0]
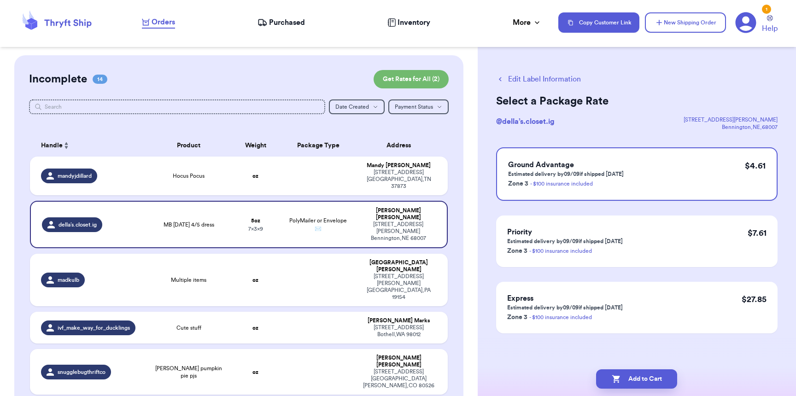
click at [668, 377] on button "Add to Cart" at bounding box center [636, 379] width 81 height 19
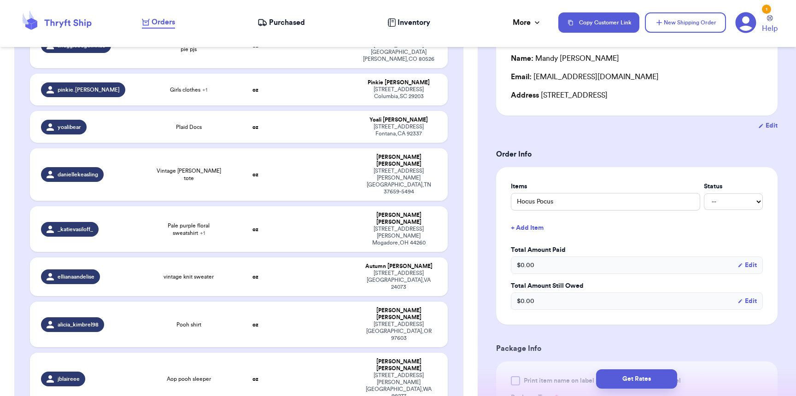
scroll to position [1, 0]
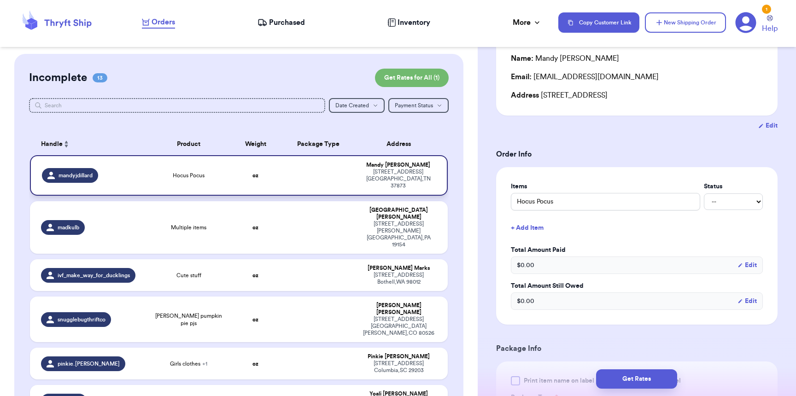
click at [153, 172] on div "Hocus Pocus" at bounding box center [189, 175] width 72 height 7
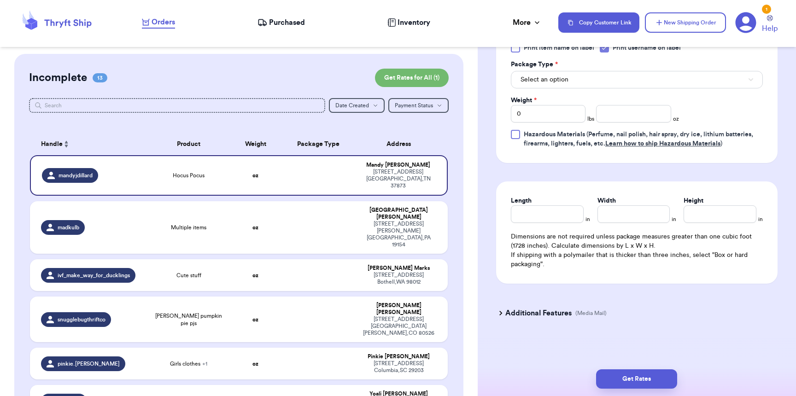
scroll to position [445, 0]
click at [552, 75] on span "Select an option" at bounding box center [545, 79] width 48 height 9
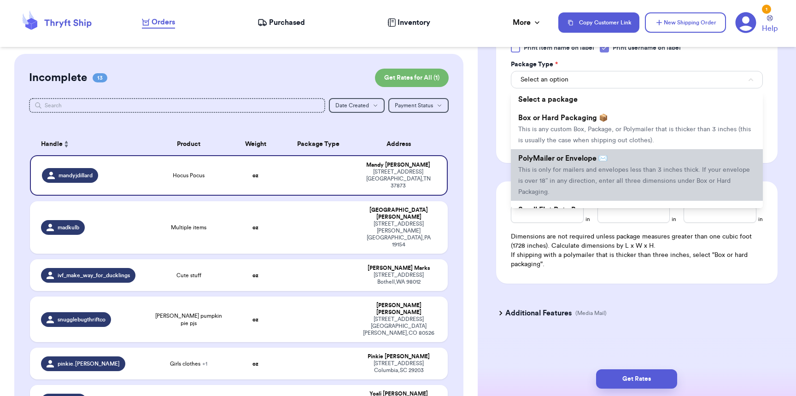
click at [553, 167] on span "This is only for mailers and envelopes less than 3 inches thick. If your envelo…" at bounding box center [634, 181] width 232 height 29
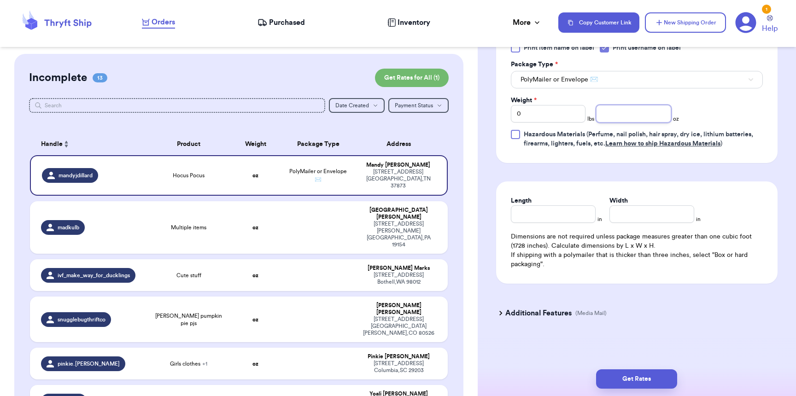
click at [635, 105] on input "number" at bounding box center [633, 114] width 75 height 18
type input "2"
type input "8"
type input "6"
click at [645, 370] on button "Get Rates" at bounding box center [636, 379] width 81 height 19
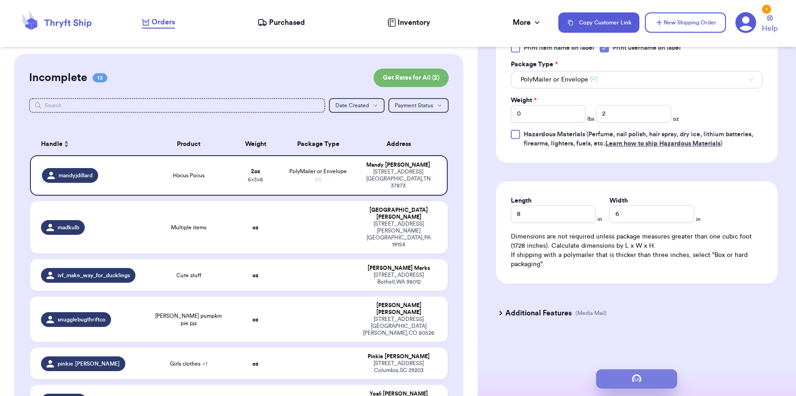
scroll to position [0, 0]
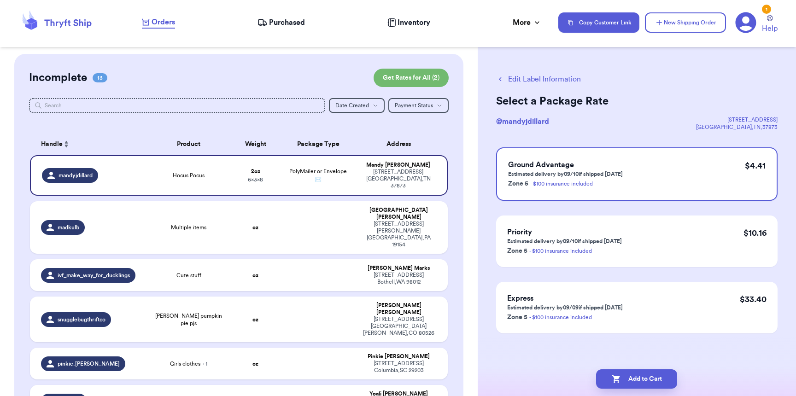
click at [338, 213] on td at bounding box center [318, 227] width 75 height 53
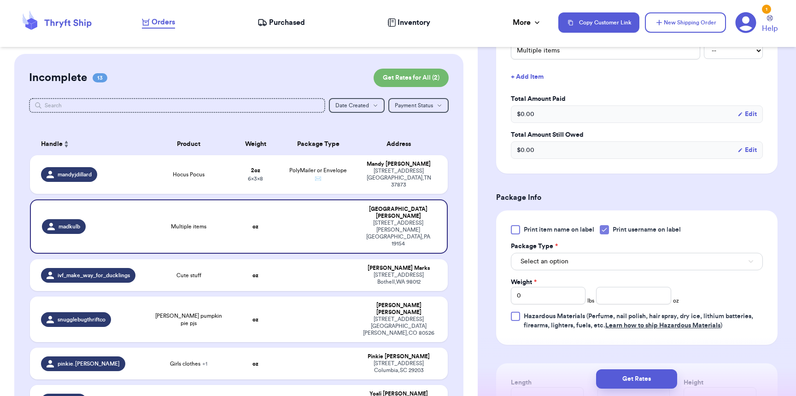
scroll to position [361, 0]
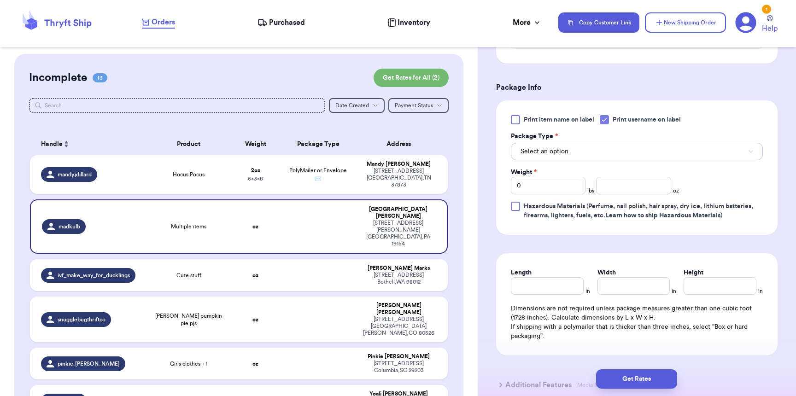
click at [554, 155] on span "Select an option" at bounding box center [545, 151] width 48 height 9
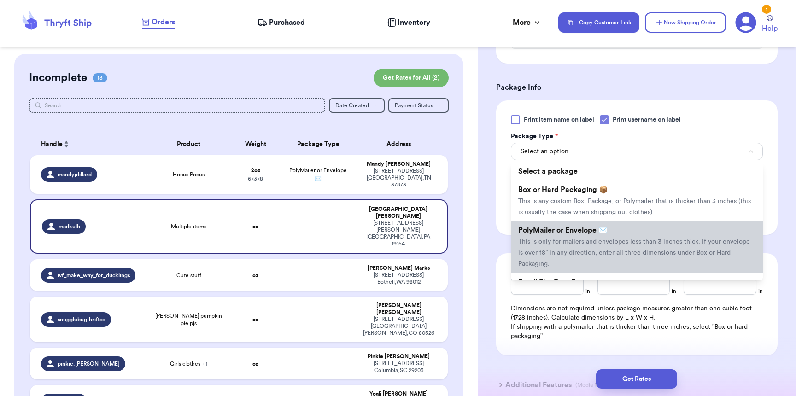
click at [555, 234] on span "PolyMailer or Envelope ✉️" at bounding box center [562, 230] width 89 height 7
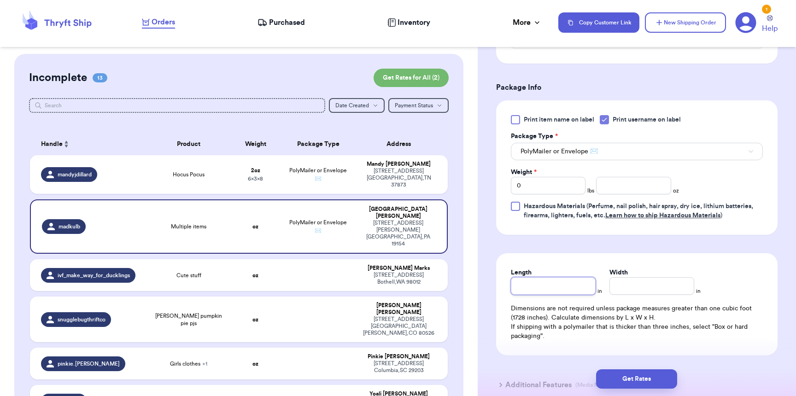
click at [561, 295] on input "Length" at bounding box center [553, 286] width 85 height 18
type input "1"
type input "10"
type input "9"
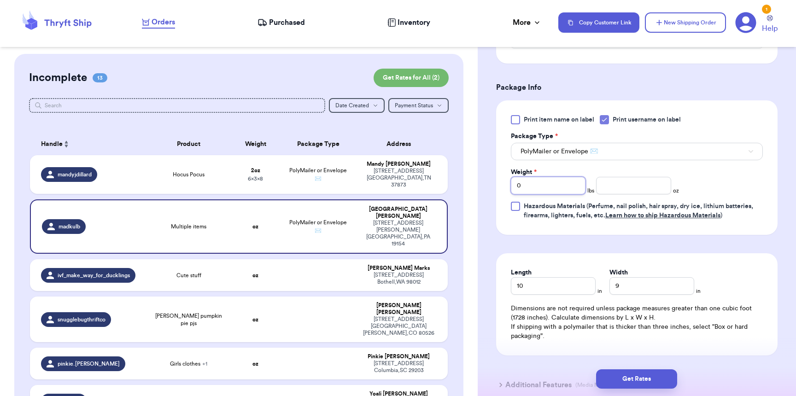
click at [561, 182] on input "0" at bounding box center [548, 186] width 75 height 18
type input "11"
click at [631, 383] on button "Get Rates" at bounding box center [636, 379] width 81 height 19
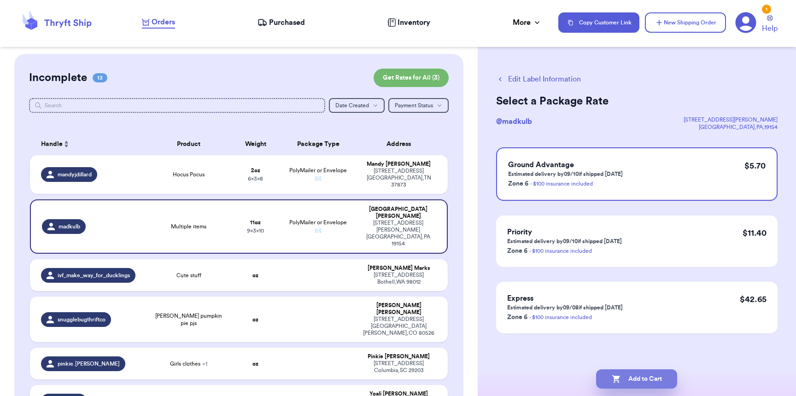
click at [647, 381] on button "Add to Cart" at bounding box center [636, 379] width 81 height 19
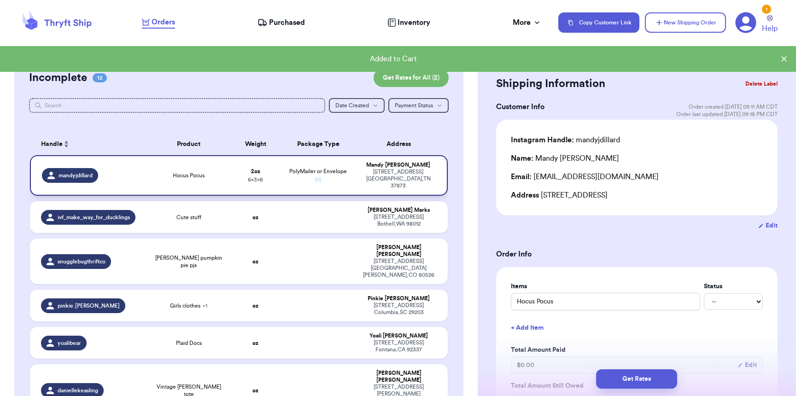
click at [361, 169] on div "152 Country Ln Surgoinsville , TN 37873" at bounding box center [398, 179] width 74 height 21
click at [618, 372] on button "Get Rates" at bounding box center [636, 379] width 81 height 19
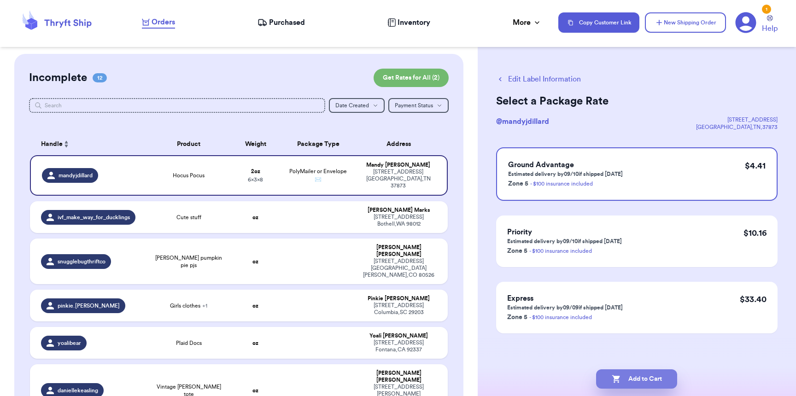
click at [647, 385] on button "Add to Cart" at bounding box center [636, 379] width 81 height 19
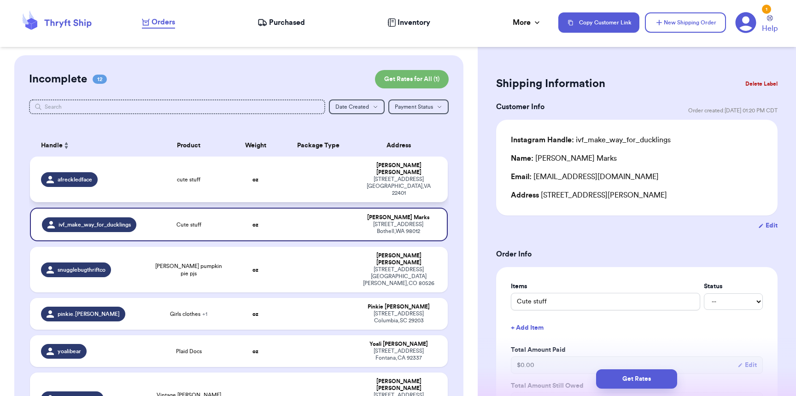
click at [201, 166] on td "cute stuff" at bounding box center [188, 180] width 83 height 46
type input "cute stuff"
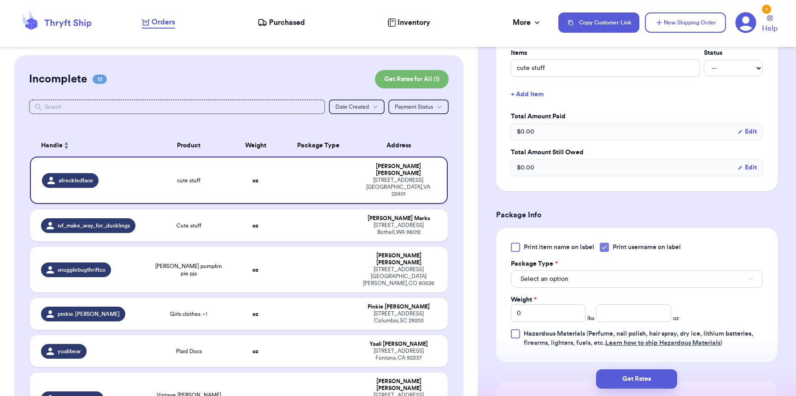
scroll to position [235, 0]
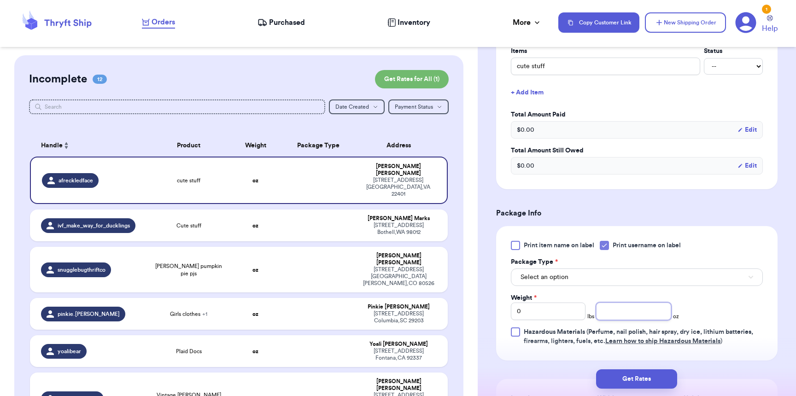
click at [598, 318] on input "number" at bounding box center [633, 312] width 75 height 18
type input "15"
click at [623, 283] on button "Select an option" at bounding box center [637, 278] width 252 height 18
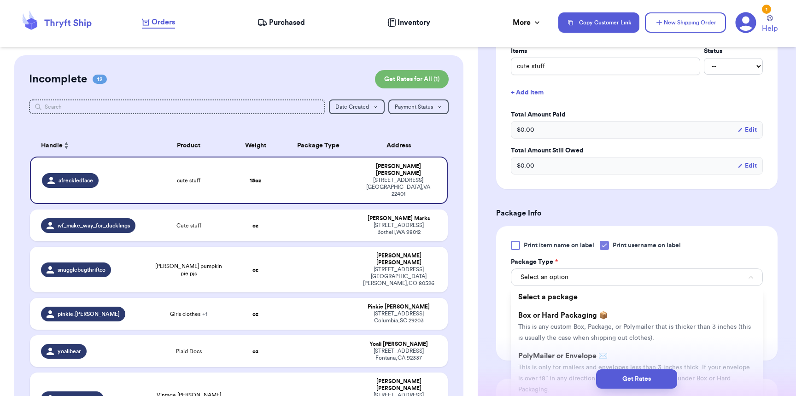
click at [580, 365] on div "Get Rates" at bounding box center [637, 379] width 318 height 34
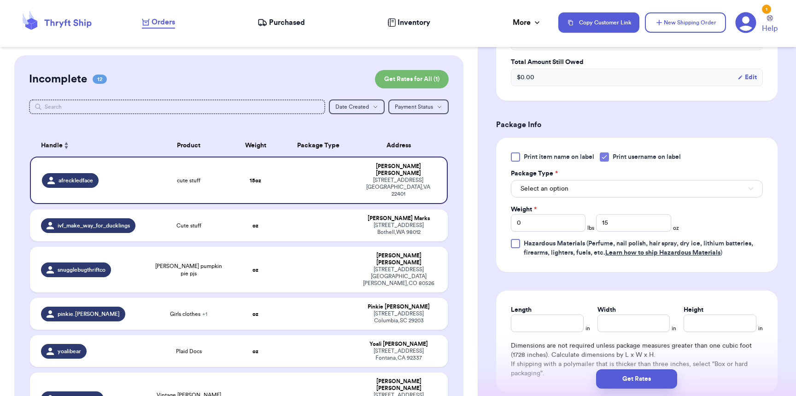
scroll to position [335, 0]
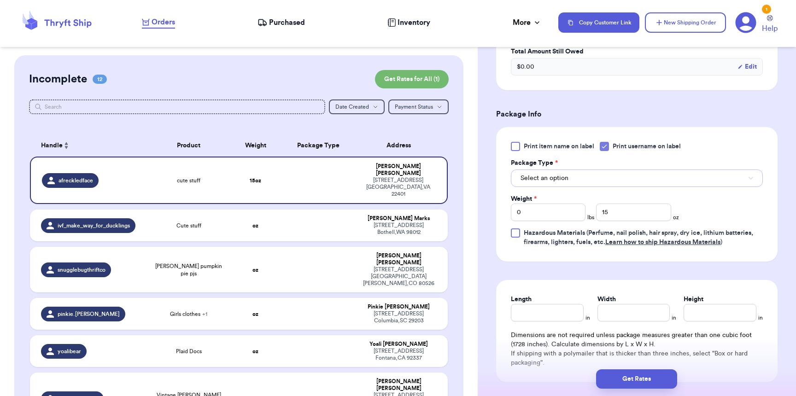
click at [574, 183] on button "Select an option" at bounding box center [637, 179] width 252 height 18
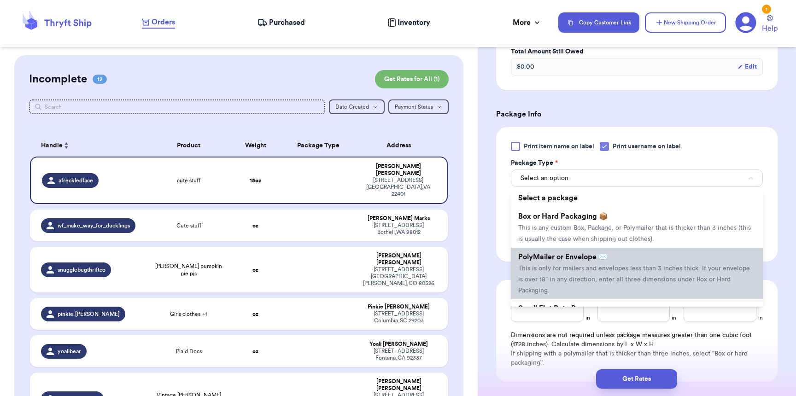
click at [581, 261] on span "PolyMailer or Envelope ✉️" at bounding box center [562, 256] width 89 height 7
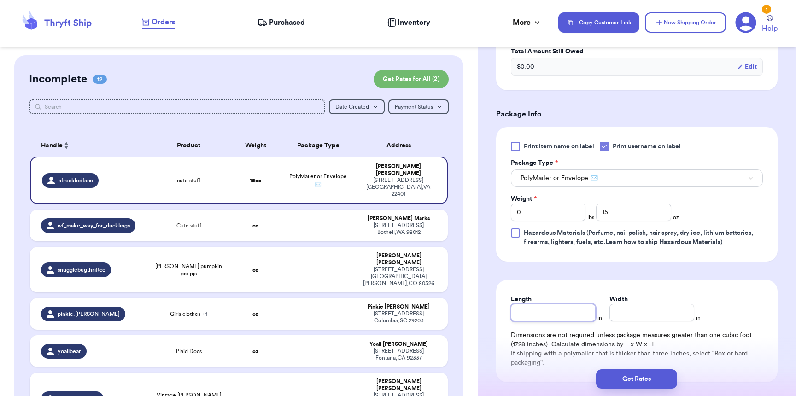
click at [553, 322] on input "Length" at bounding box center [553, 313] width 85 height 18
type input "10"
type input "9"
click at [666, 386] on button "Get Rates" at bounding box center [636, 379] width 81 height 19
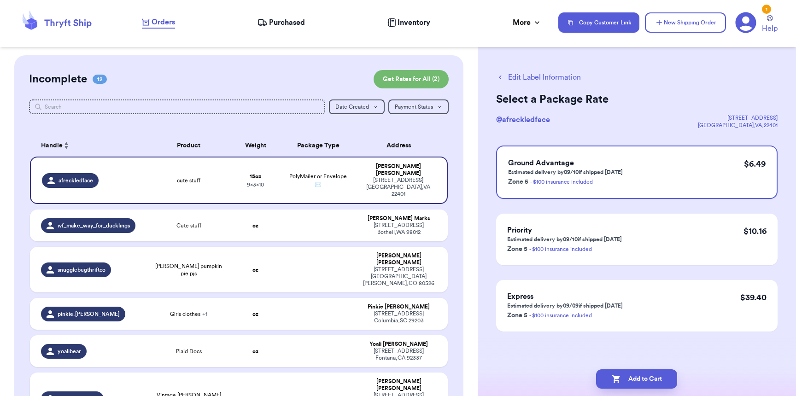
scroll to position [0, 0]
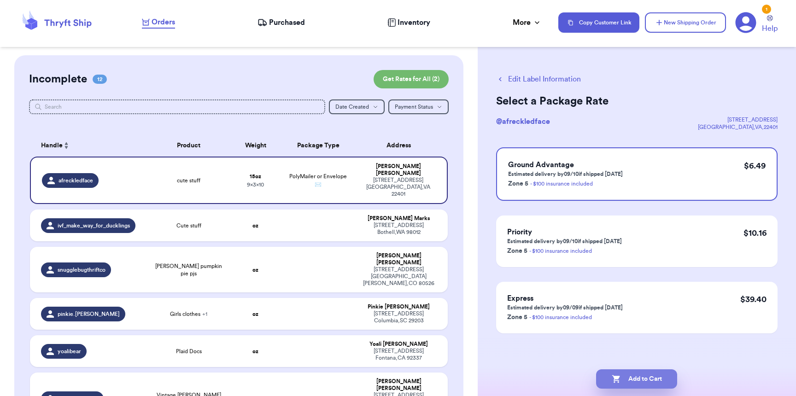
click at [667, 384] on button "Add to Cart" at bounding box center [636, 379] width 81 height 19
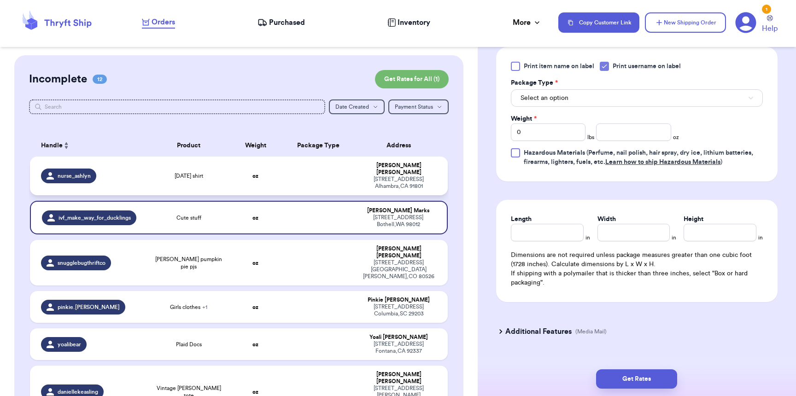
click at [124, 178] on div "nurse_ashlyn" at bounding box center [91, 176] width 100 height 15
type input "halloween shirt"
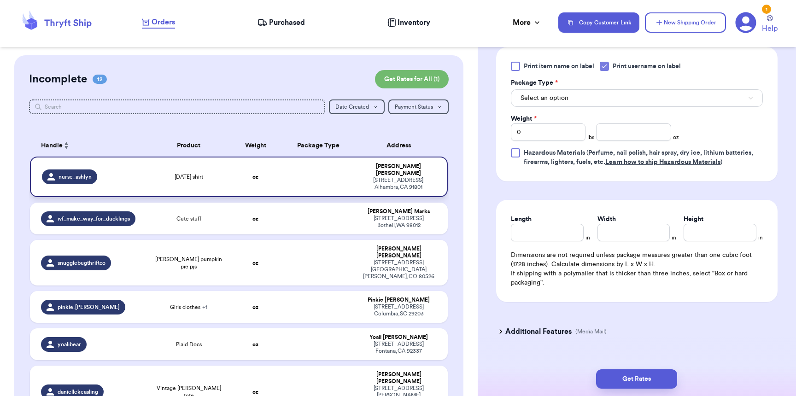
click at [88, 177] on div "nurse_ashlyn" at bounding box center [69, 177] width 55 height 15
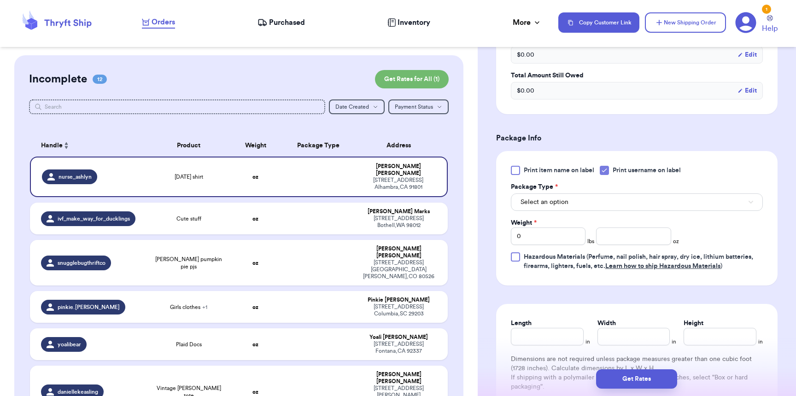
scroll to position [302, 0]
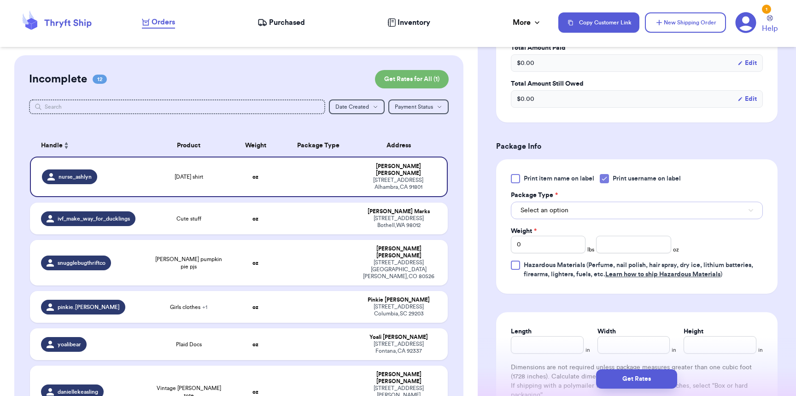
click at [560, 207] on button "Select an option" at bounding box center [637, 211] width 252 height 18
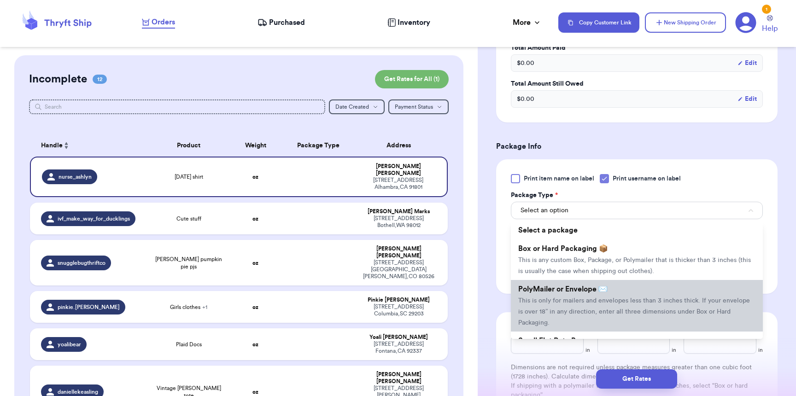
click at [560, 291] on span "PolyMailer or Envelope ✉️" at bounding box center [562, 289] width 89 height 7
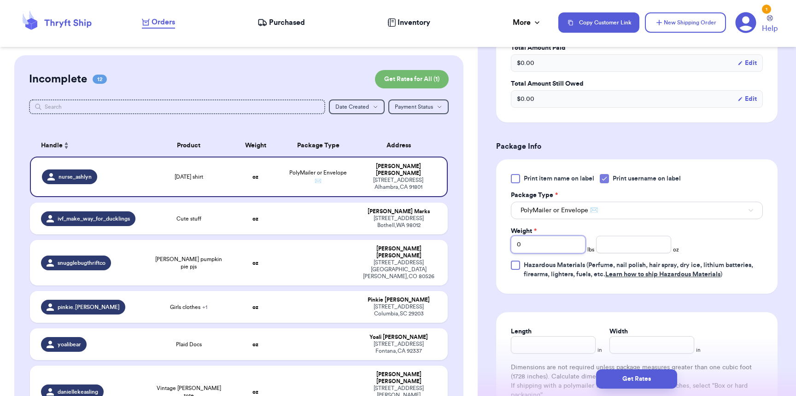
click at [557, 251] on input "0" at bounding box center [548, 245] width 75 height 18
click at [624, 257] on div "Print item name on label Print username on label Package Type * PolyMailer or E…" at bounding box center [637, 226] width 252 height 105
click at [626, 253] on input "number" at bounding box center [633, 245] width 75 height 18
type input "2"
type input "8"
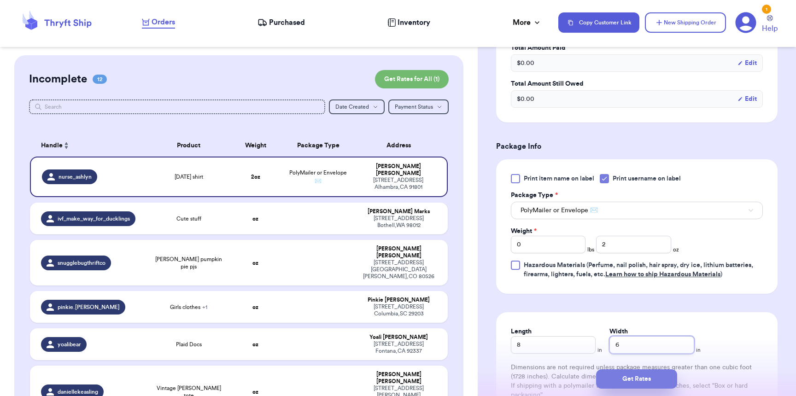
type input "6"
click at [650, 385] on button "Get Rates" at bounding box center [636, 379] width 81 height 19
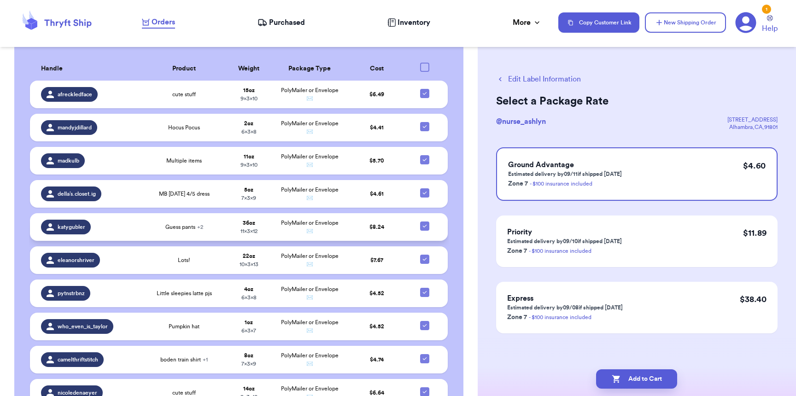
scroll to position [757, 0]
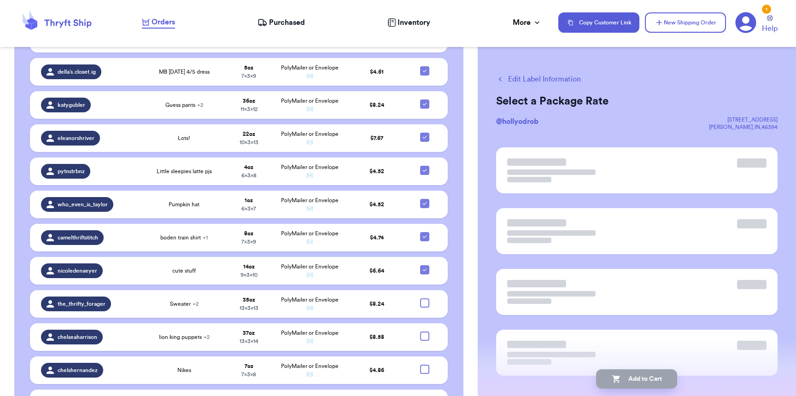
scroll to position [859, 0]
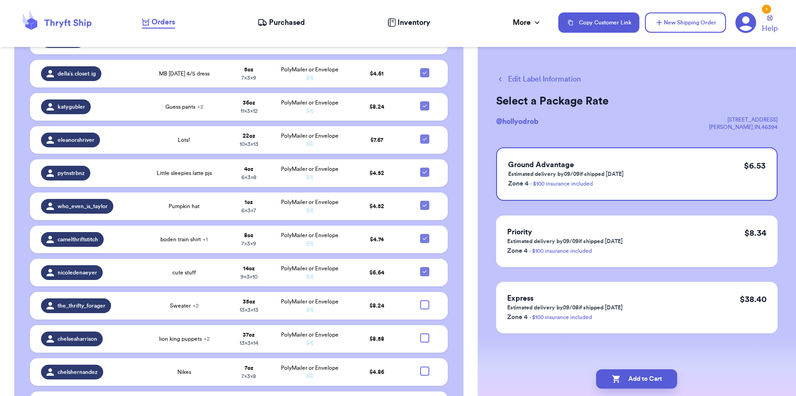
click at [548, 77] on button "Edit Label Information" at bounding box center [538, 79] width 85 height 11
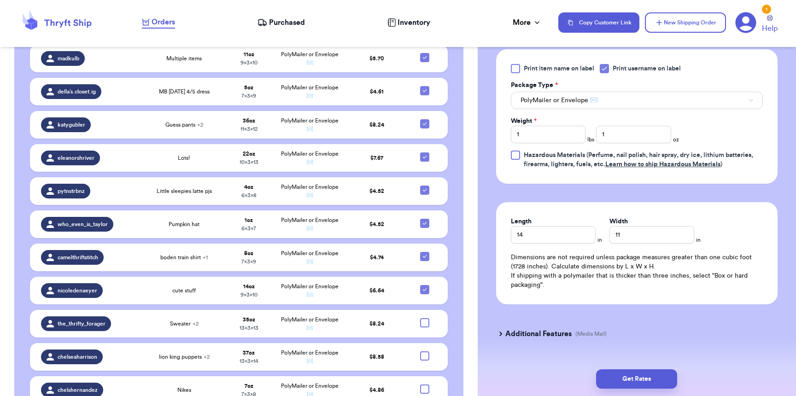
scroll to position [477, 0]
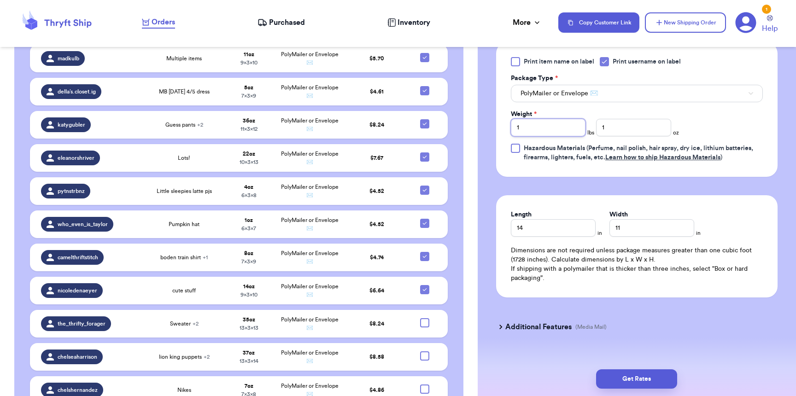
drag, startPoint x: 533, startPoint y: 131, endPoint x: 504, endPoint y: 122, distance: 30.0
click at [504, 122] on div "Print item name on label Print username on label Package Type * PolyMailer or E…" at bounding box center [637, 109] width 282 height 135
type input "2"
type input "7"
type input "13"
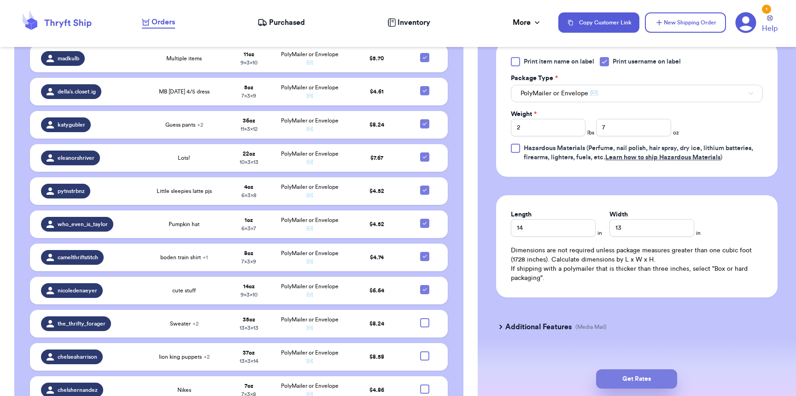
click at [649, 378] on button "Get Rates" at bounding box center [636, 379] width 81 height 19
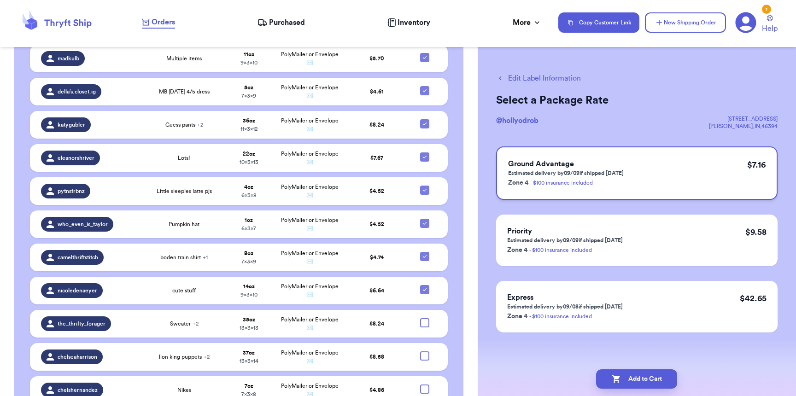
scroll to position [2, 0]
click at [509, 77] on button "Edit Label Information" at bounding box center [538, 77] width 85 height 11
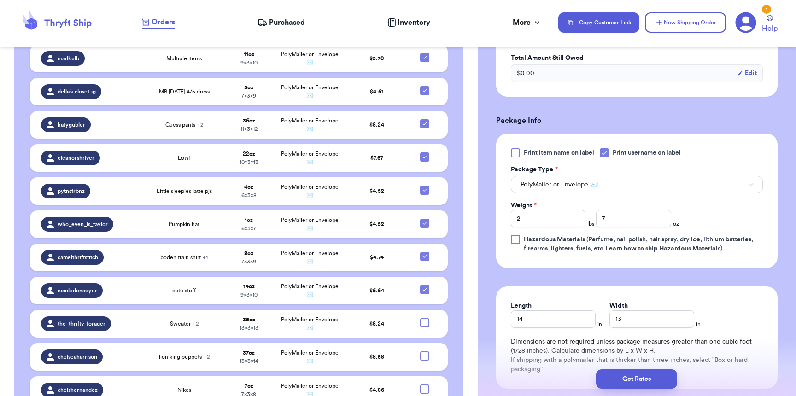
scroll to position [387, 0]
click at [651, 378] on button "Get Rates" at bounding box center [636, 379] width 81 height 19
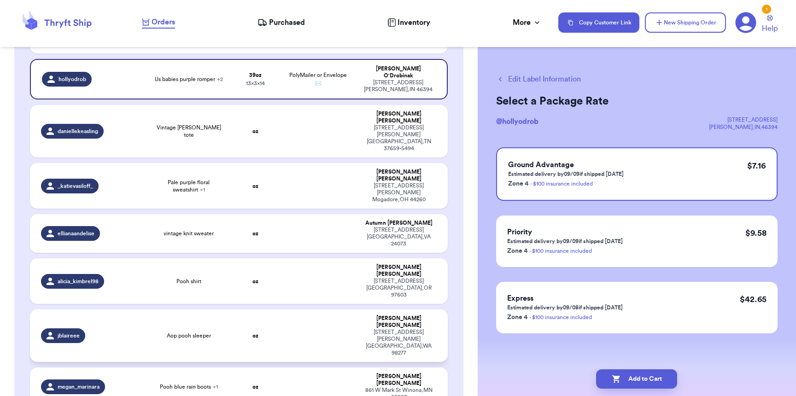
scroll to position [182, 0]
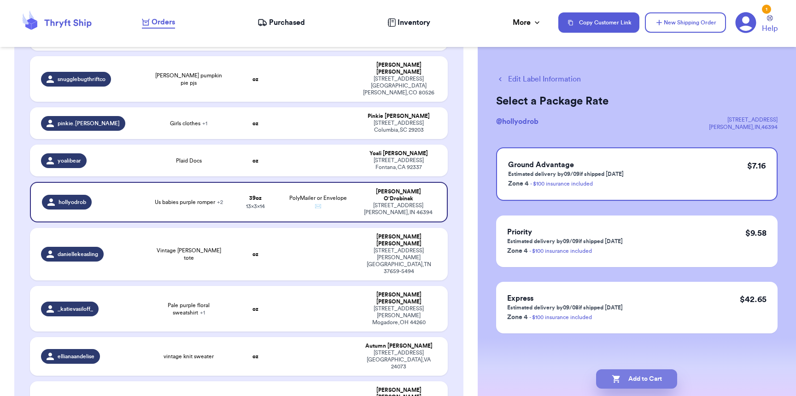
click at [647, 377] on button "Add to Cart" at bounding box center [636, 379] width 81 height 19
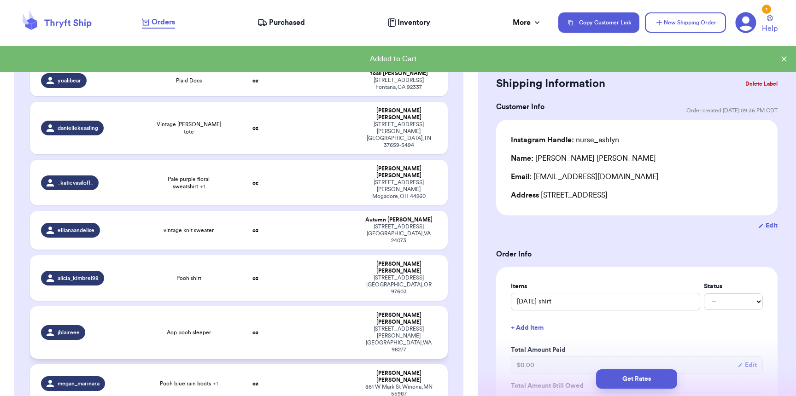
scroll to position [0, 0]
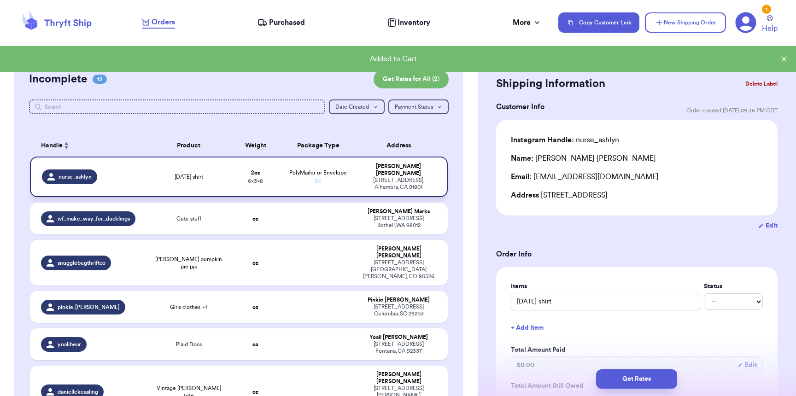
click at [333, 182] on td "PolyMailer or Envelope ✉️" at bounding box center [318, 177] width 75 height 41
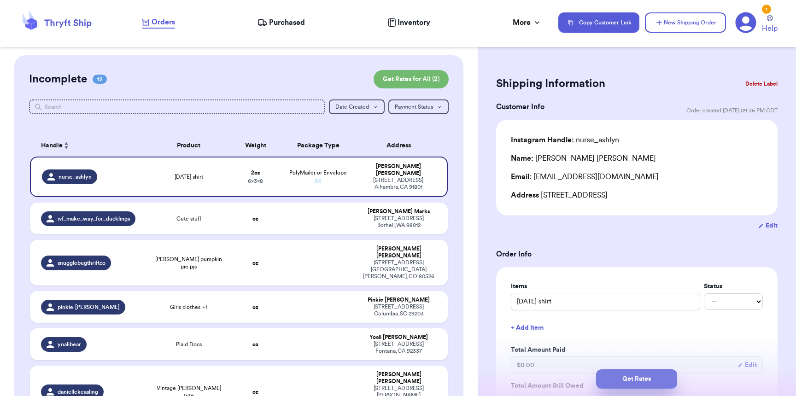
click at [617, 382] on button "Get Rates" at bounding box center [636, 379] width 81 height 19
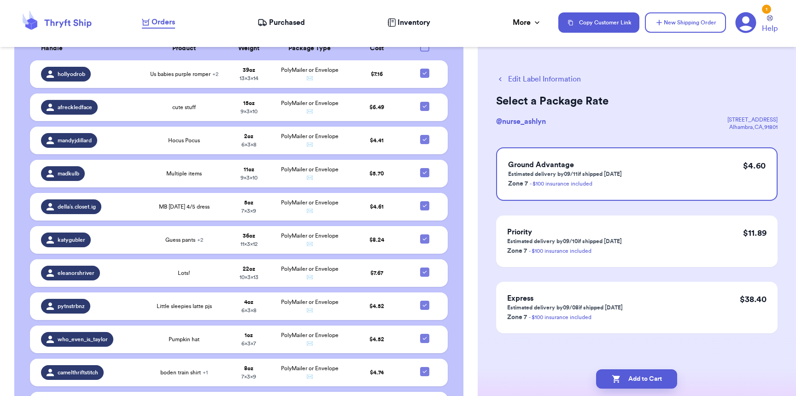
scroll to position [761, 0]
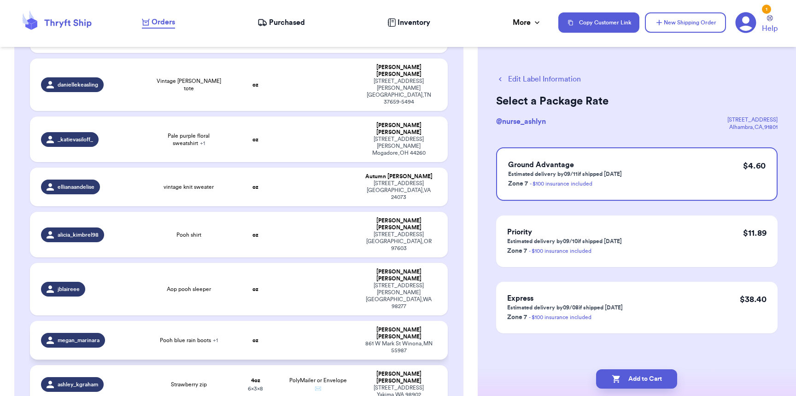
click at [135, 333] on div "megan_marinara" at bounding box center [91, 340] width 100 height 15
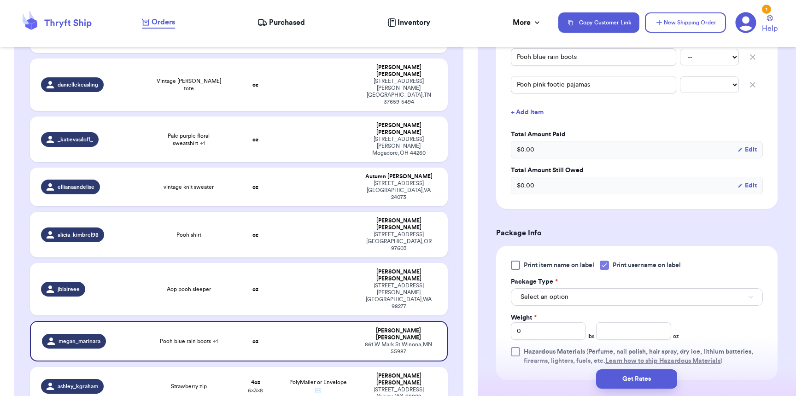
scroll to position [414, 0]
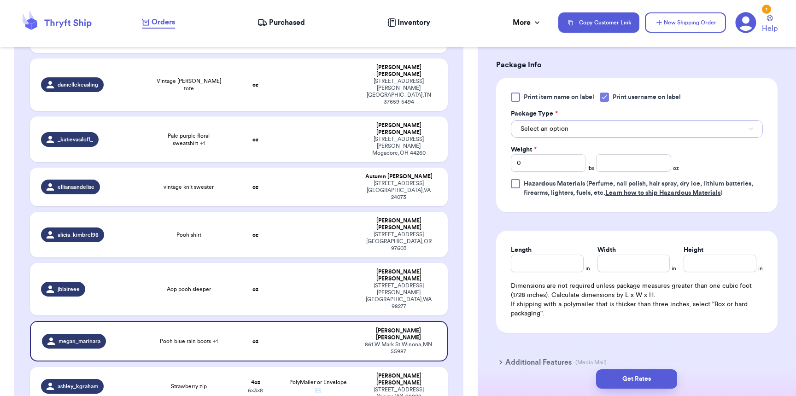
click at [547, 128] on span "Select an option" at bounding box center [545, 128] width 48 height 9
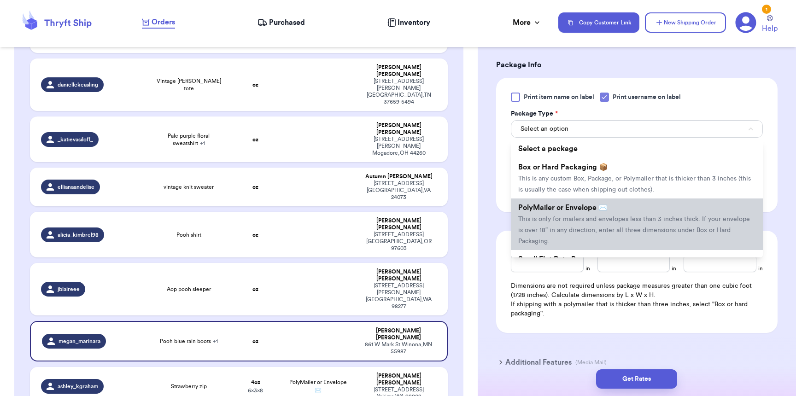
click at [561, 212] on span "PolyMailer or Envelope ✉️" at bounding box center [562, 207] width 89 height 7
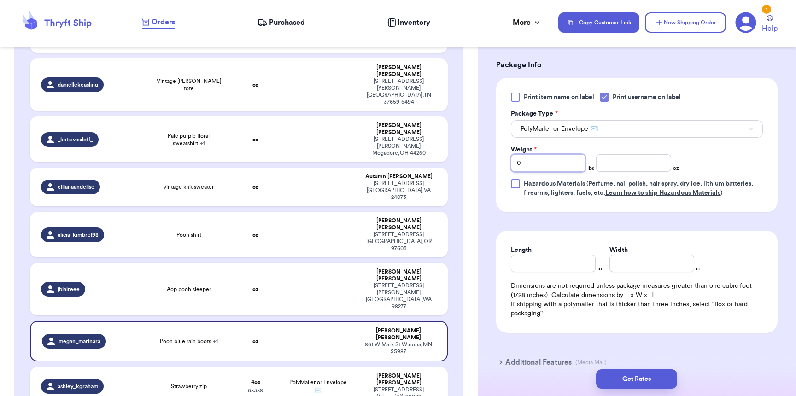
click at [553, 167] on input "0" at bounding box center [548, 163] width 75 height 18
type input "1"
type input "10"
type input "9"
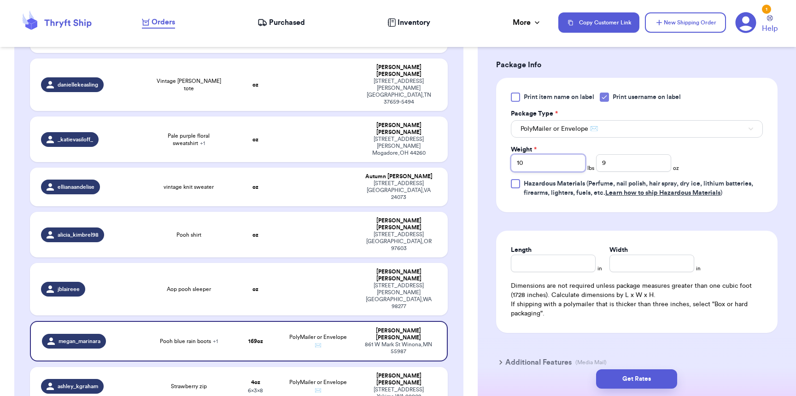
drag, startPoint x: 527, startPoint y: 170, endPoint x: 497, endPoint y: 154, distance: 34.2
click at [497, 154] on div "Print item name on label Print username on label Package Type * PolyMailer or E…" at bounding box center [637, 145] width 282 height 135
type input "6"
drag, startPoint x: 517, startPoint y: 154, endPoint x: 521, endPoint y: 164, distance: 10.5
click at [517, 154] on label "Weight *" at bounding box center [524, 149] width 26 height 9
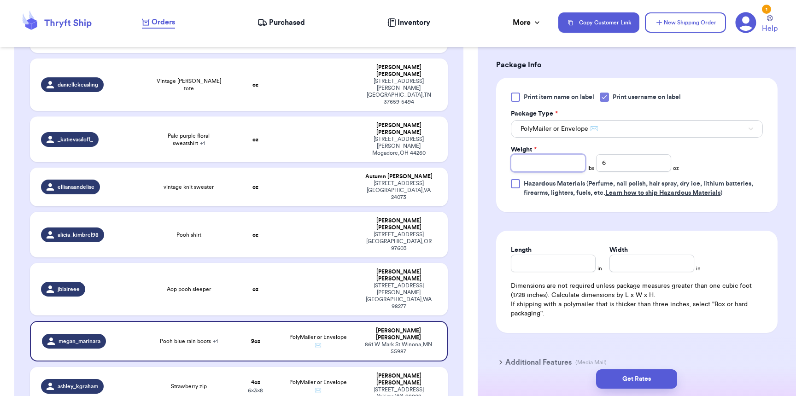
click at [517, 154] on input "Weight *" at bounding box center [548, 163] width 75 height 18
click at [521, 164] on input "Weight *" at bounding box center [548, 163] width 75 height 18
type input "1"
click at [550, 272] on input "Length" at bounding box center [553, 264] width 85 height 18
type input "10"
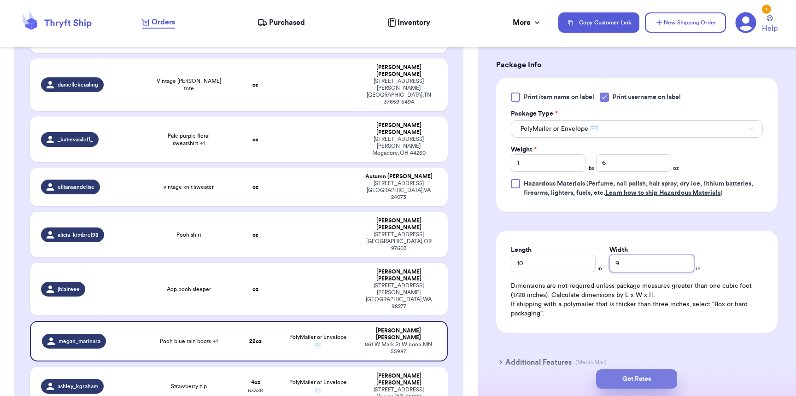
type input "9"
click at [653, 385] on button "Get Rates" at bounding box center [636, 379] width 81 height 19
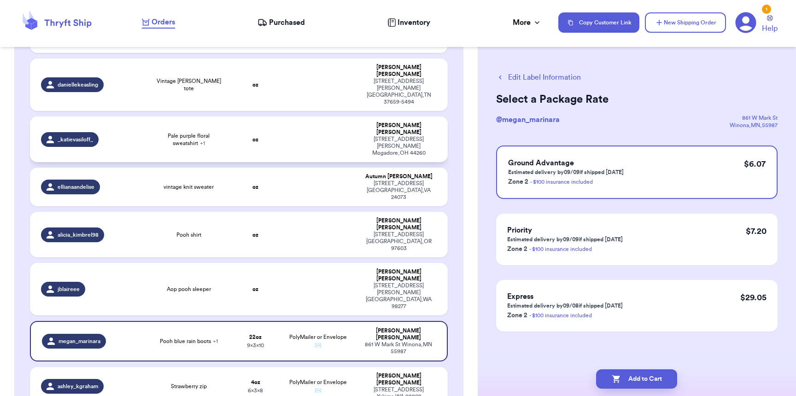
scroll to position [0, 0]
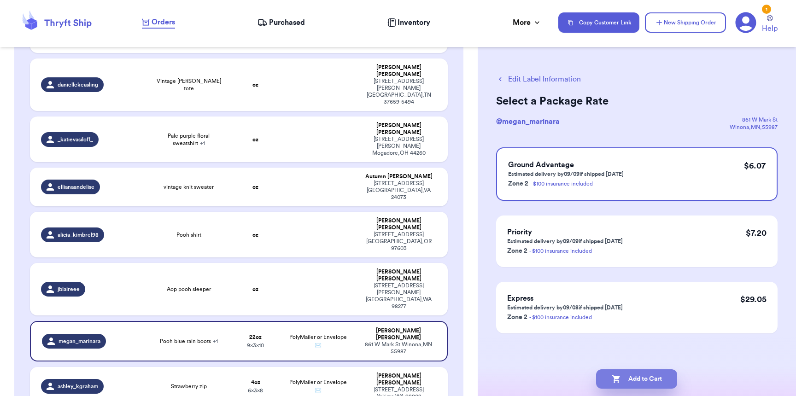
click at [636, 380] on button "Add to Cart" at bounding box center [636, 379] width 81 height 19
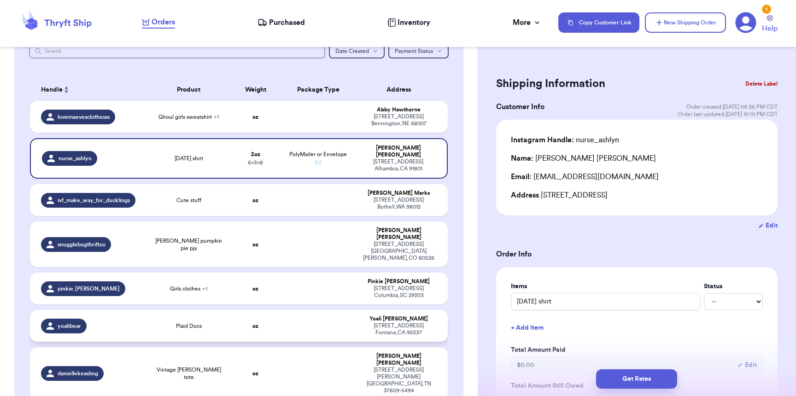
scroll to position [18, 0]
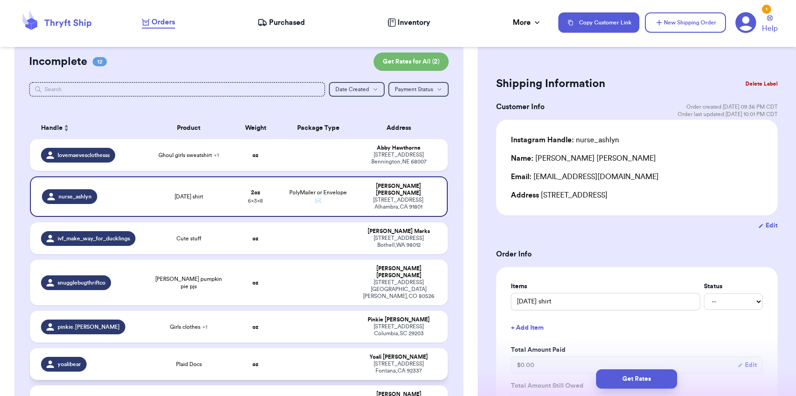
click at [261, 198] on span "6 x 3 x 8" at bounding box center [255, 201] width 15 height 6
click at [630, 374] on button "Get Rates" at bounding box center [636, 379] width 81 height 19
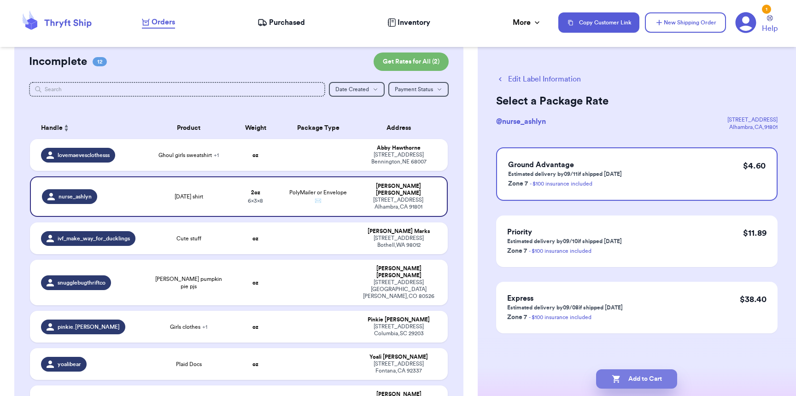
click at [631, 379] on button "Add to Cart" at bounding box center [636, 379] width 81 height 19
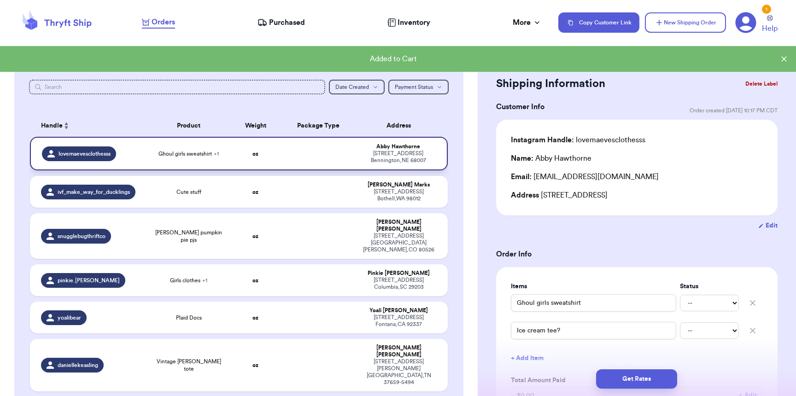
scroll to position [0, 0]
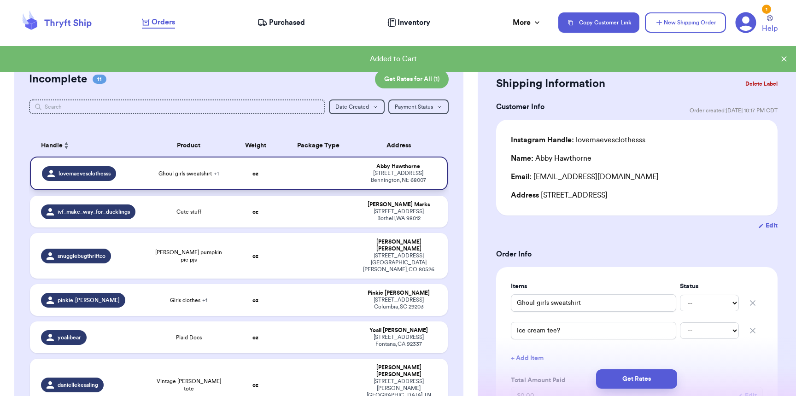
click at [161, 176] on span "Ghoul girls sweatshirt + 1" at bounding box center [189, 173] width 60 height 7
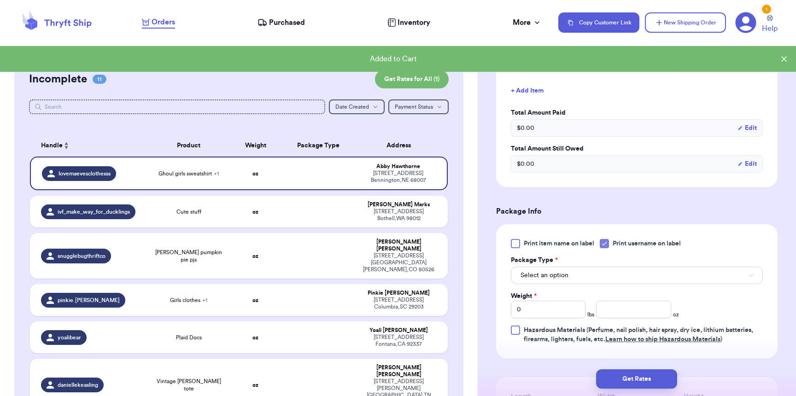
scroll to position [281, 0]
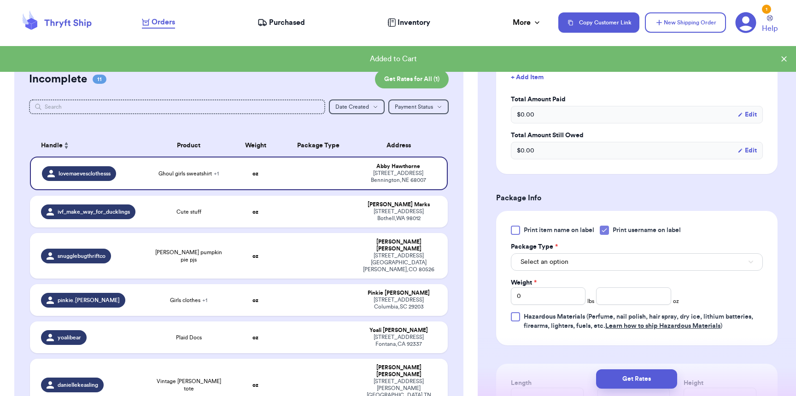
click at [543, 275] on div "Print item name on label Print username on label Package Type * Select an optio…" at bounding box center [637, 278] width 252 height 105
click at [547, 266] on span "Select an option" at bounding box center [545, 262] width 48 height 9
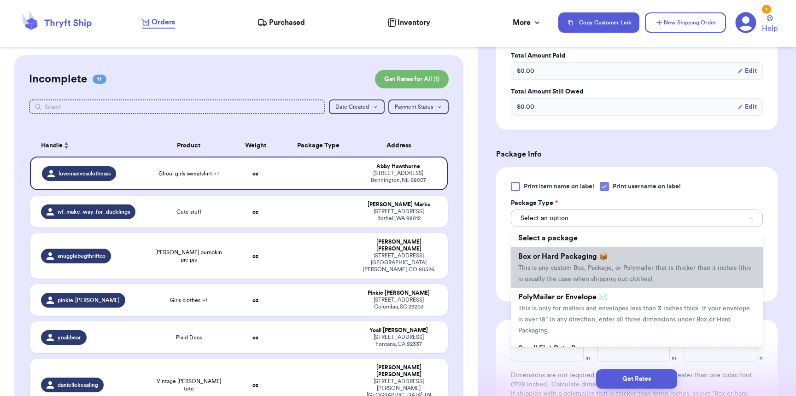
scroll to position [341, 0]
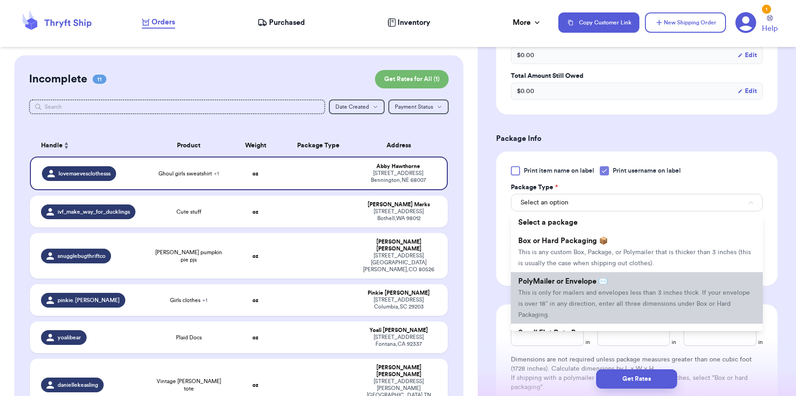
click at [564, 302] on li "PolyMailer or Envelope ✉️ This is only for mailers and envelopes less than 3 in…" at bounding box center [637, 298] width 252 height 52
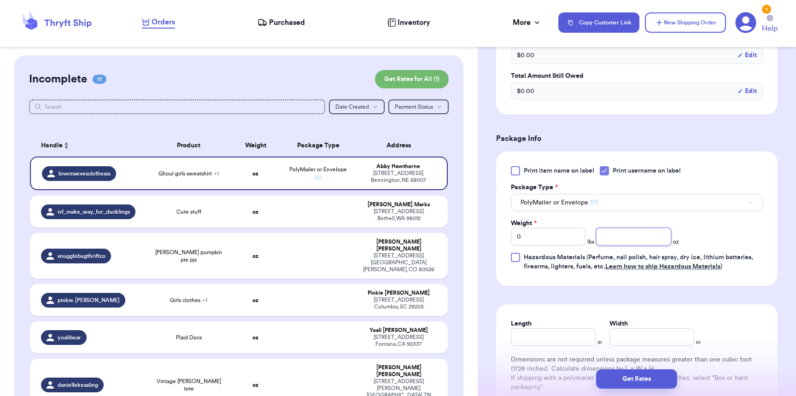
click at [634, 243] on input "number" at bounding box center [633, 237] width 75 height 18
type input "11"
type input "9"
type input "8"
click at [642, 371] on button "Get Rates" at bounding box center [636, 379] width 81 height 19
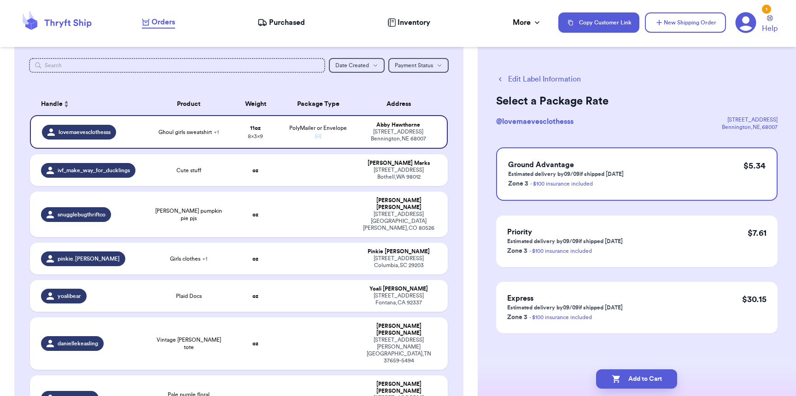
scroll to position [4, 0]
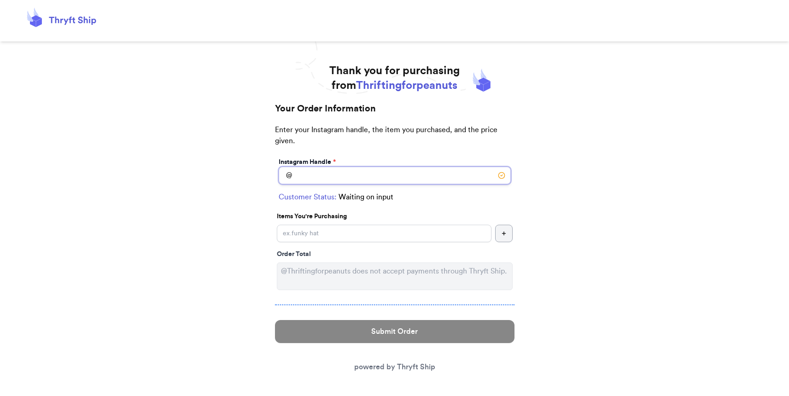
click at [340, 179] on input "Instagram Handle *" at bounding box center [395, 176] width 232 height 18
type input "afreckledface"
select select "VA"
type input "[GEOGRAPHIC_DATA]"
type input "22401"
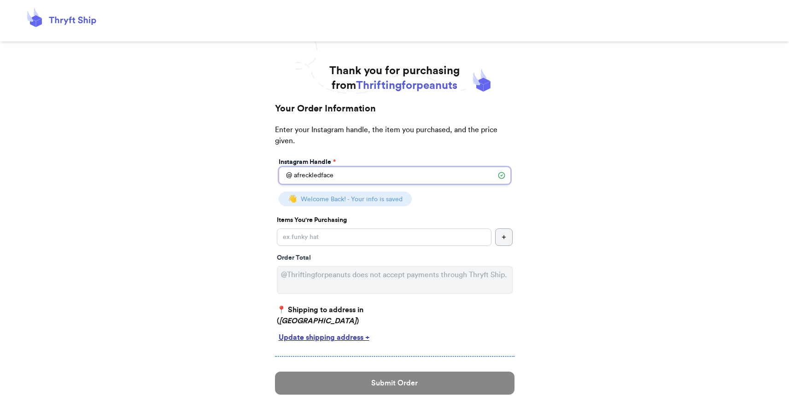
type input "afreckledface"
click at [354, 238] on input "Instagram Handle *" at bounding box center [384, 238] width 215 height 18
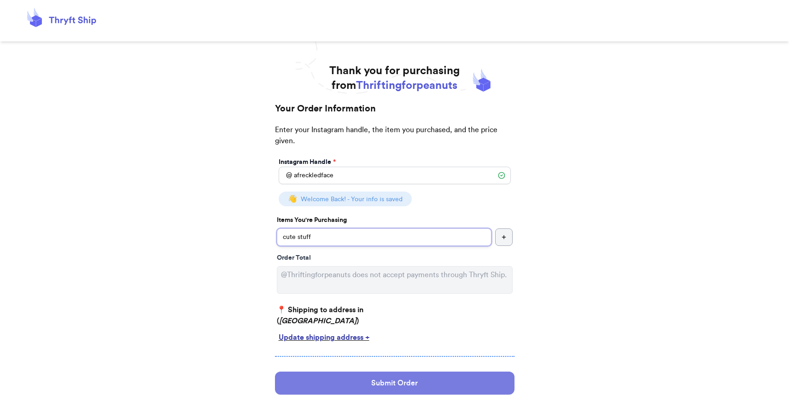
type input "cute stuff"
click at [434, 388] on button "Submit Order" at bounding box center [395, 383] width 240 height 23
select select "VA"
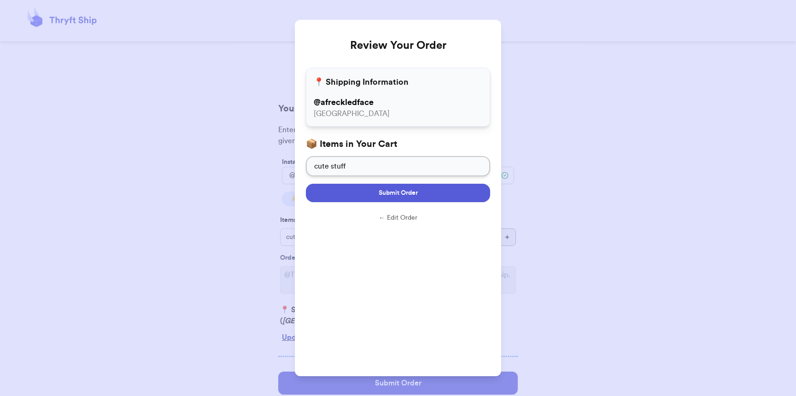
click at [431, 193] on button "Submit Order" at bounding box center [398, 193] width 184 height 18
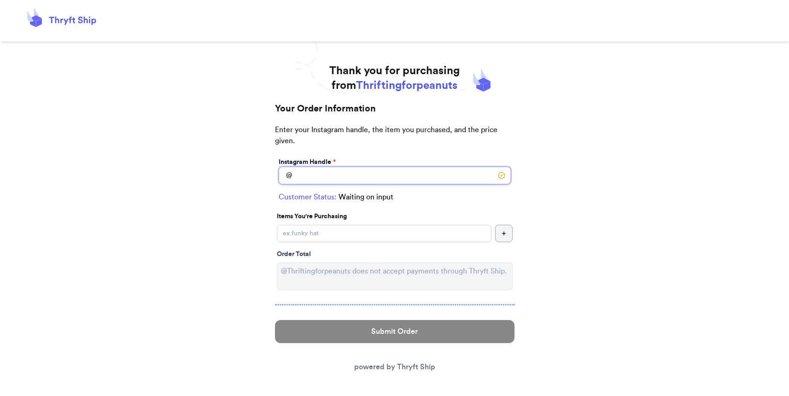
click at [381, 177] on input "Instagram Handle *" at bounding box center [395, 176] width 232 height 18
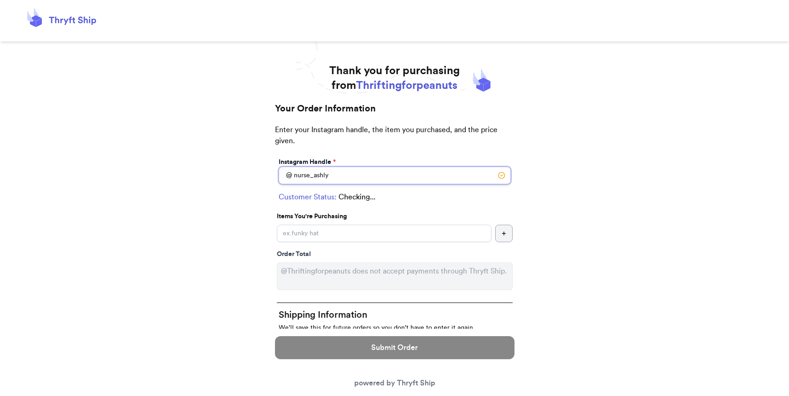
type input "nurse_ashlyn"
select select "CA"
type input "Alhambra"
type input "91801"
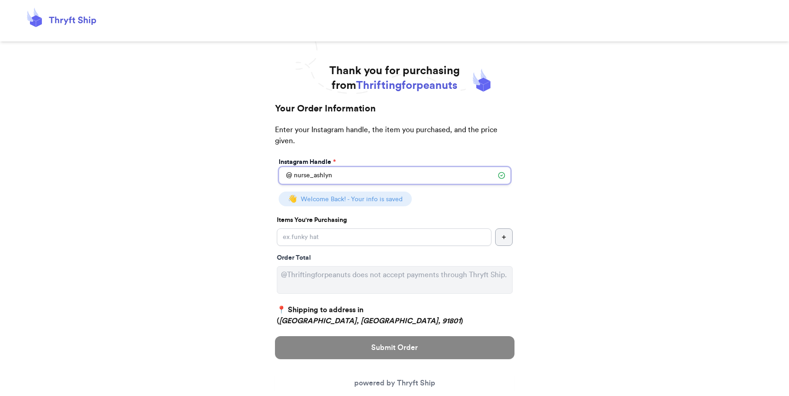
type input "nurse_ashlyn"
click at [376, 241] on input "Instagram Handle *" at bounding box center [384, 238] width 215 height 18
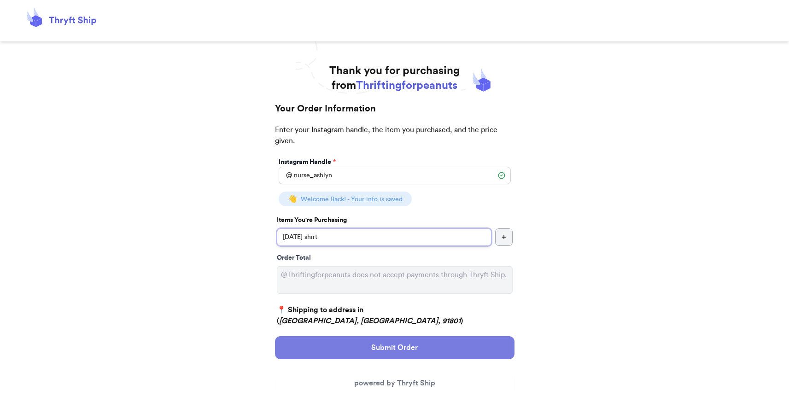
type input "[DATE] shirt"
click at [414, 348] on button "Submit Order" at bounding box center [395, 347] width 240 height 23
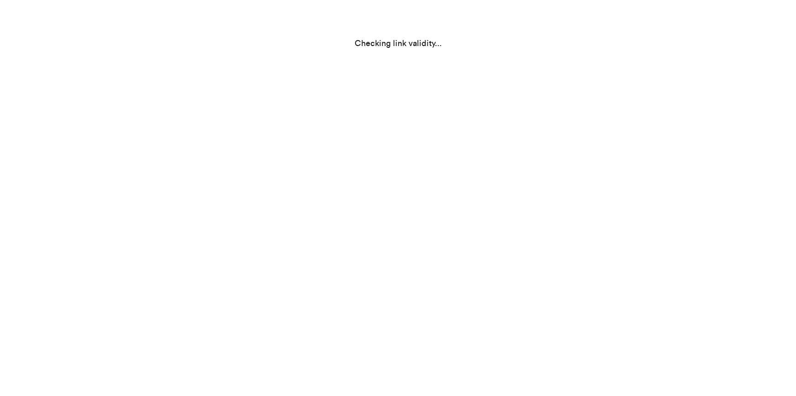
select select "CA"
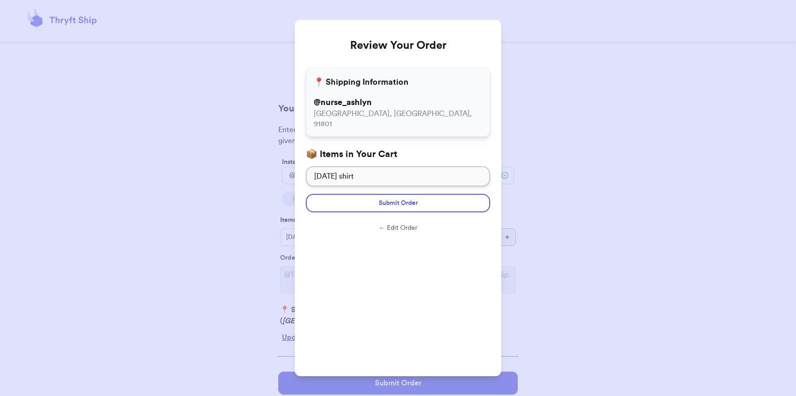
click at [441, 187] on form "Submit Order ← Edit Order" at bounding box center [398, 215] width 184 height 57
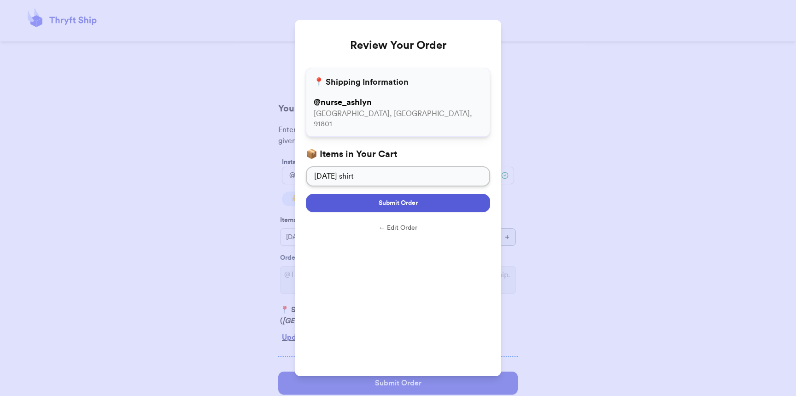
click at [440, 194] on button "Submit Order" at bounding box center [398, 203] width 184 height 18
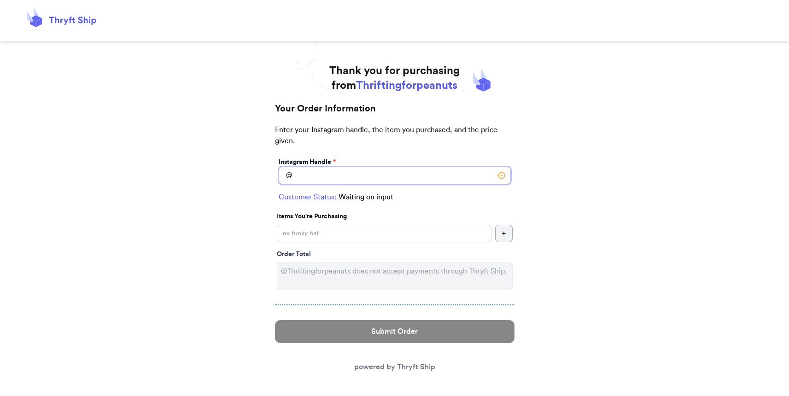
click at [340, 175] on input "Instagram Handle *" at bounding box center [395, 176] width 232 height 18
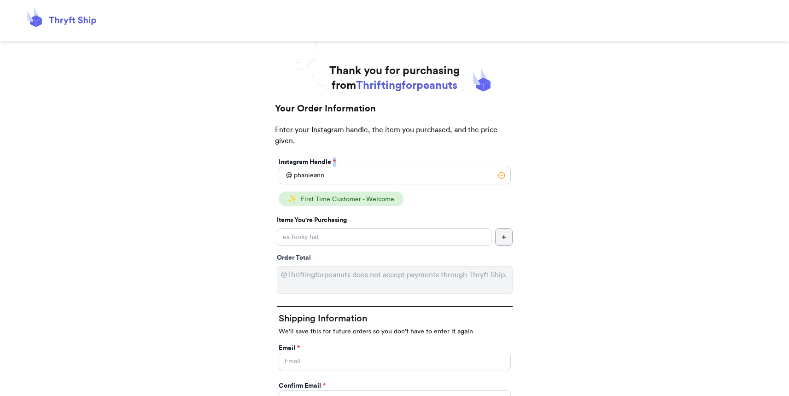
drag, startPoint x: 334, startPoint y: 165, endPoint x: 275, endPoint y: 167, distance: 59.5
drag, startPoint x: 327, startPoint y: 176, endPoint x: 206, endPoint y: 181, distance: 120.9
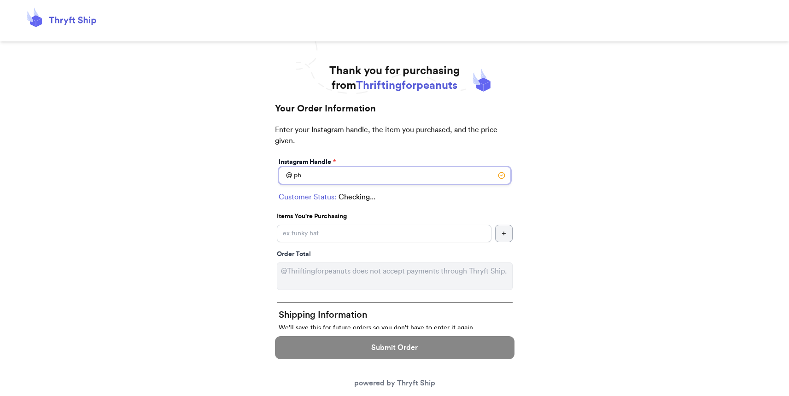
type input "p"
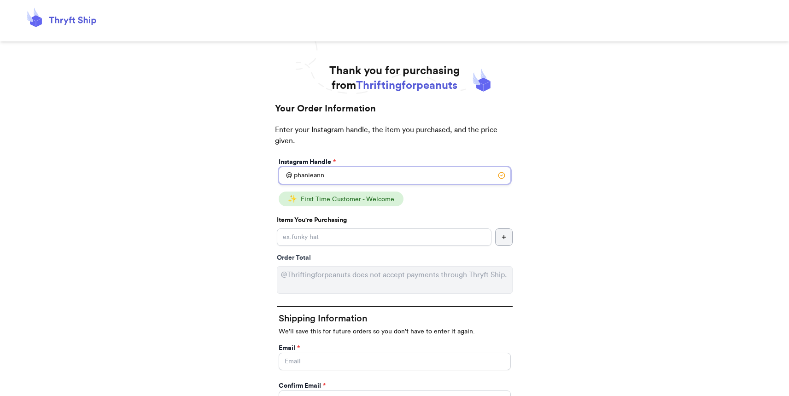
type input "phanieann"
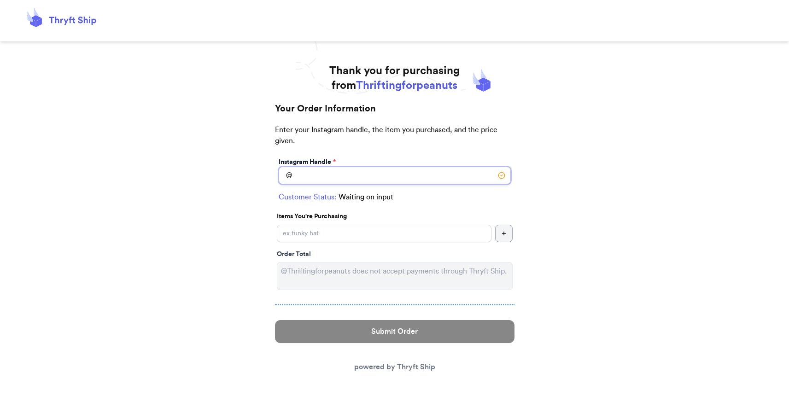
click at [358, 179] on input "Instagram Handle *" at bounding box center [395, 176] width 232 height 18
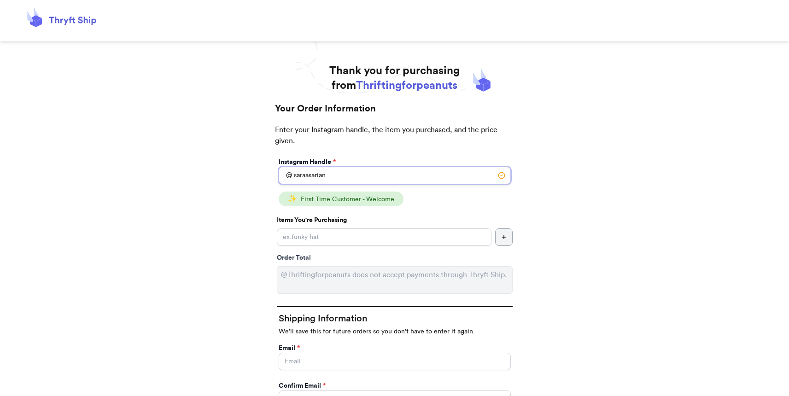
type input "saraasarian"
